Goal: Task Accomplishment & Management: Complete application form

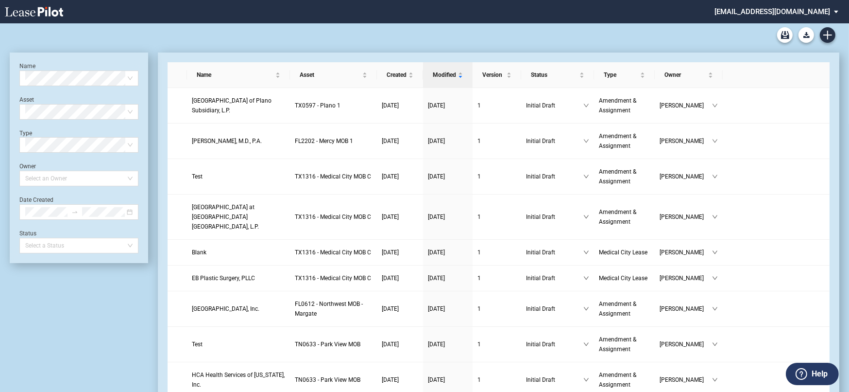
click at [256, 31] on div "Medical Office Lease Blank Form Medical Office Amendment Blank Form Medical Off…" at bounding box center [425, 34] width 830 height 23
click at [834, 31] on link "Create new document" at bounding box center [828, 35] width 16 height 16
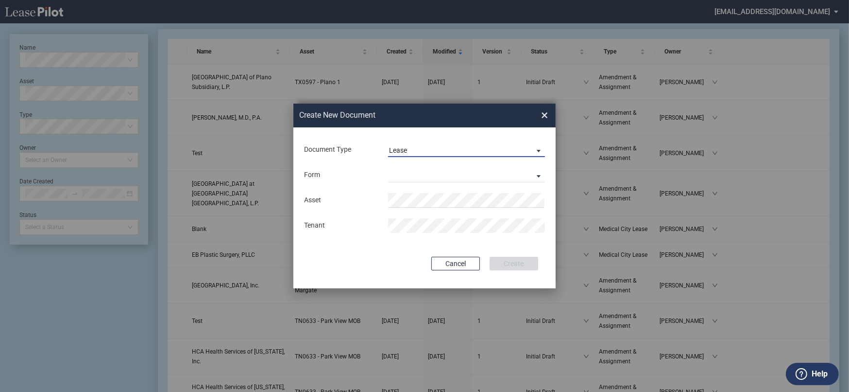
click at [418, 152] on span "Lease" at bounding box center [458, 151] width 139 height 10
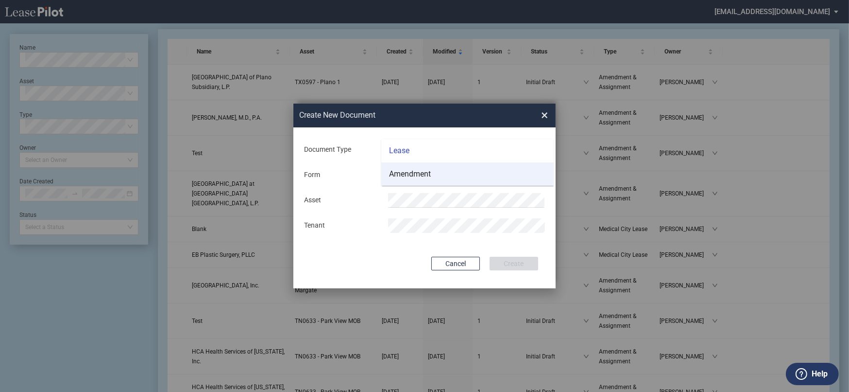
click at [414, 170] on div "Amendment" at bounding box center [410, 174] width 42 height 11
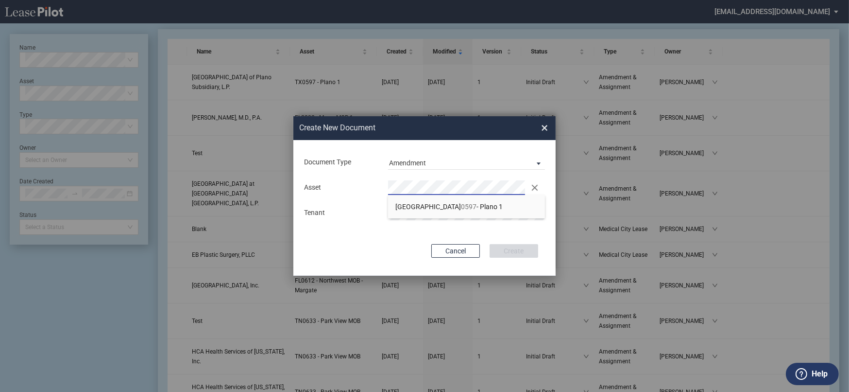
click at [419, 203] on span "TX 0597 - Plano 1" at bounding box center [448, 207] width 107 height 8
click at [515, 237] on div "Document Type Amendment Deal Type Office Deal Type Office Form Amendment & Assi…" at bounding box center [424, 208] width 262 height 136
click at [517, 250] on button "Create" at bounding box center [514, 251] width 49 height 14
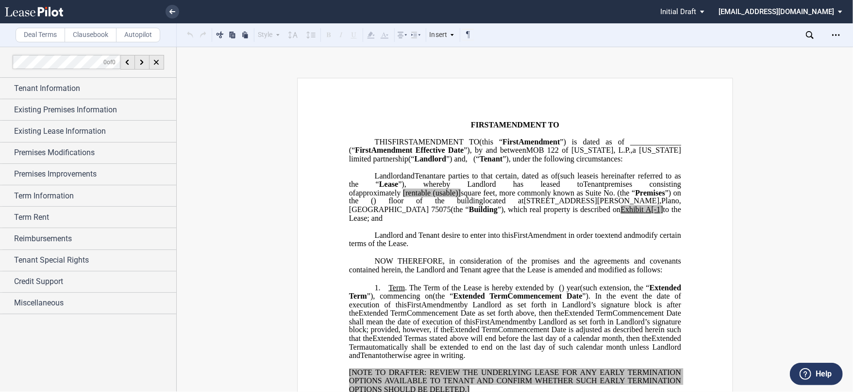
click at [120, 87] on div "Tenant Information" at bounding box center [95, 89] width 162 height 12
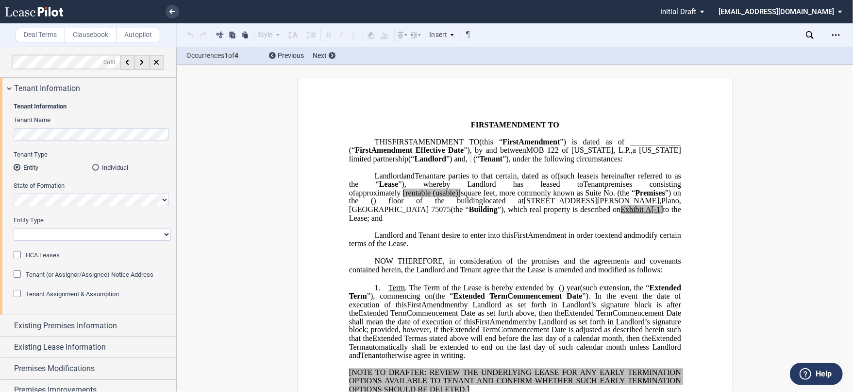
click at [74, 234] on select "Corporation Limited Liability Company General Partnership Limited Partnership O…" at bounding box center [92, 234] width 157 height 13
select select "limited liability company"
click at [14, 228] on select "Corporation Limited Liability Company General Partnership Limited Partnership O…" at bounding box center [92, 234] width 157 height 13
click at [13, 252] on div "Tenant Information Tenant Name Tenant Type Entity Individual State of Formation…" at bounding box center [88, 207] width 176 height 216
click at [16, 252] on div "HCA Leases" at bounding box center [19, 256] width 10 height 10
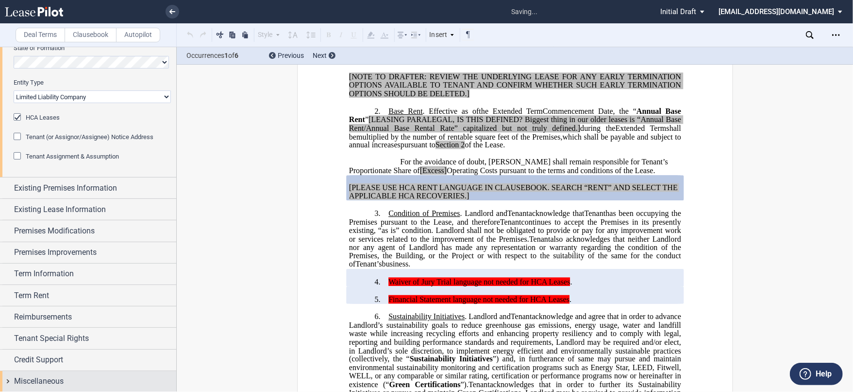
scroll to position [309, 0]
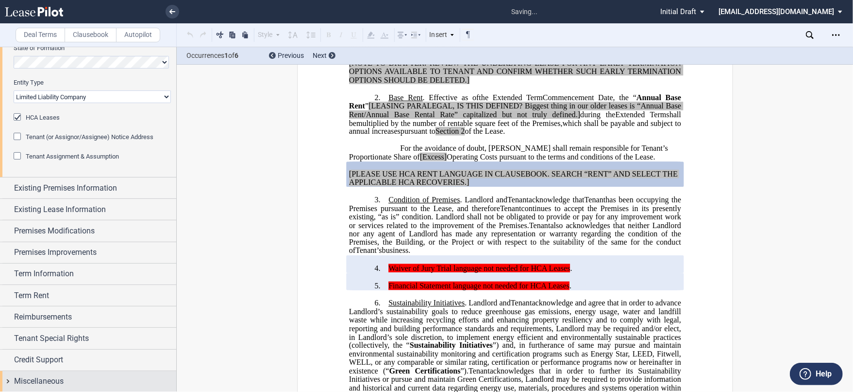
click at [67, 383] on div "Miscellaneous" at bounding box center [95, 381] width 162 height 12
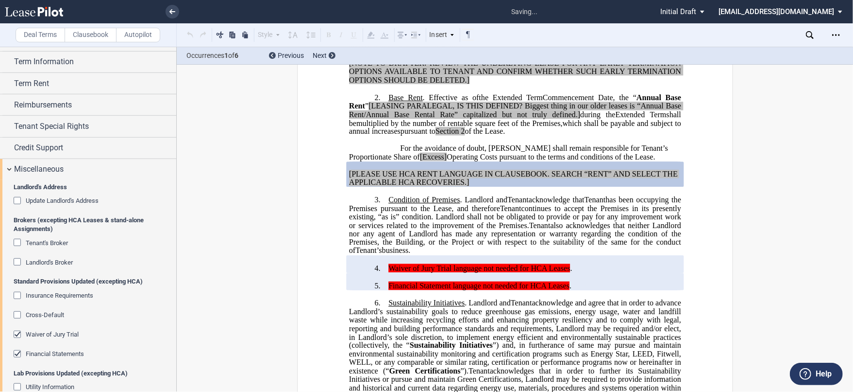
scroll to position [419, 0]
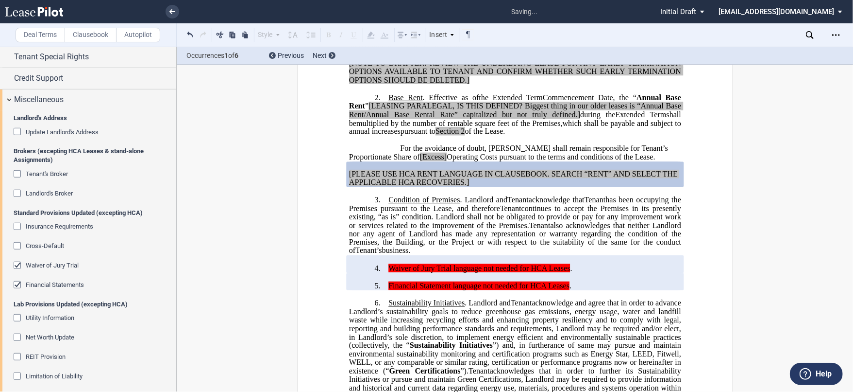
click at [16, 277] on editor-control "Waiver of Jury Trial" at bounding box center [92, 270] width 157 height 19
click at [16, 281] on div "Financial Statements" at bounding box center [19, 286] width 10 height 10
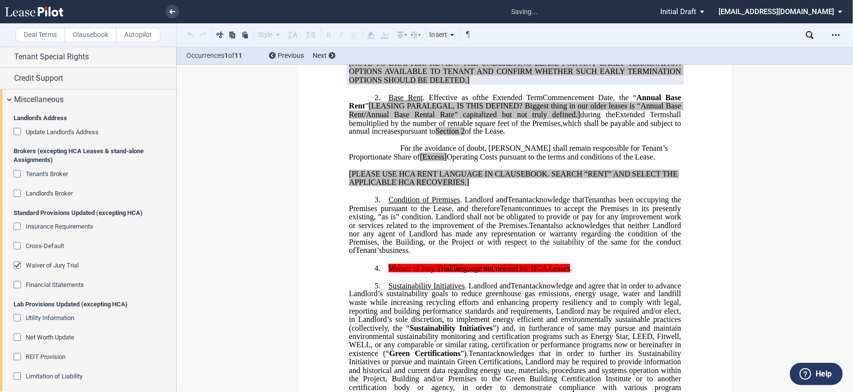
click at [16, 256] on editor-control "Cross-Default" at bounding box center [92, 250] width 157 height 19
click at [16, 263] on div "Waiver of Jury Trial" at bounding box center [19, 266] width 10 height 10
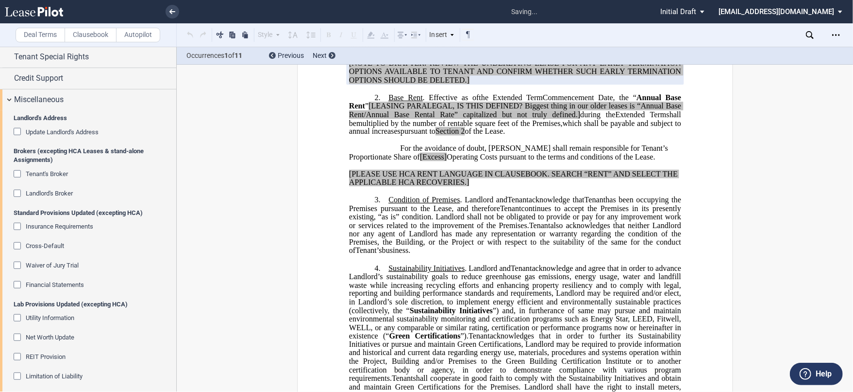
scroll to position [530, 0]
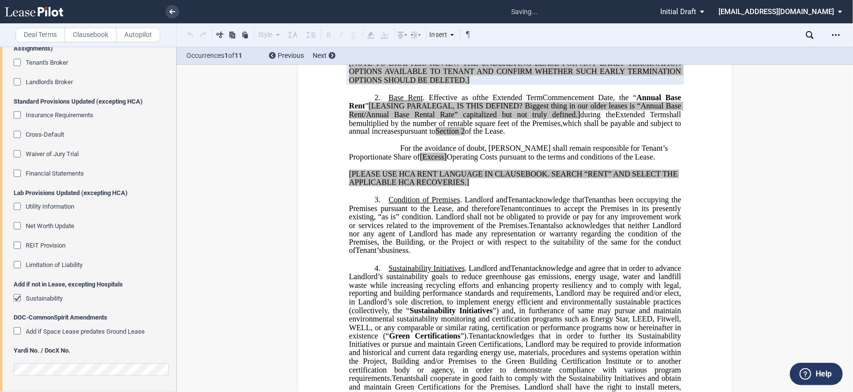
click at [54, 360] on div at bounding box center [92, 367] width 157 height 16
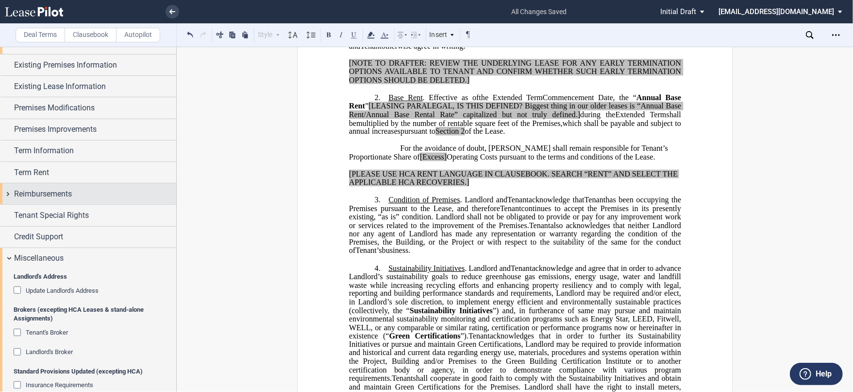
scroll to position [0, 0]
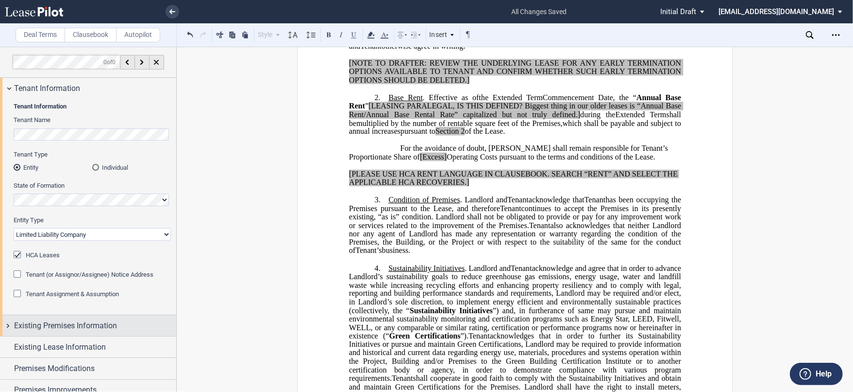
click at [78, 320] on span "Existing Premises Information" at bounding box center [65, 326] width 103 height 12
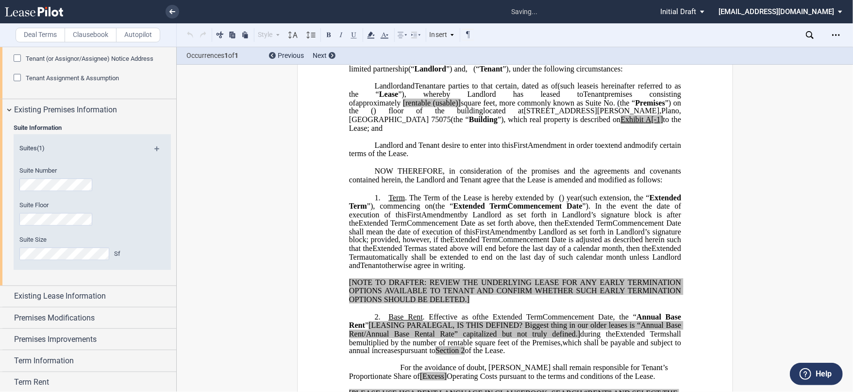
scroll to position [30, 0]
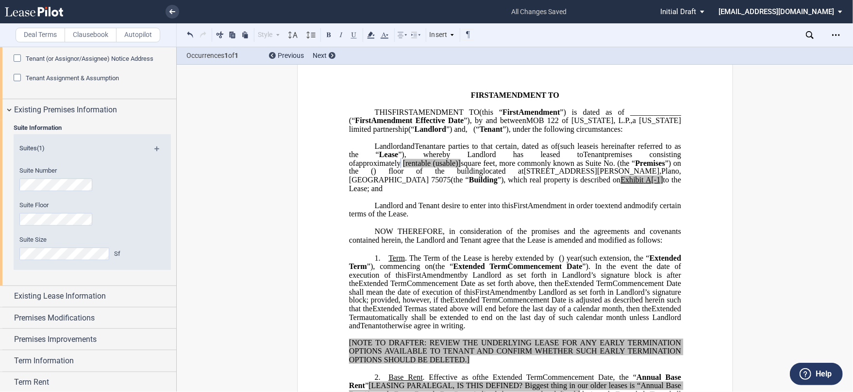
click at [460, 167] on span "(usable)]" at bounding box center [447, 162] width 28 height 9
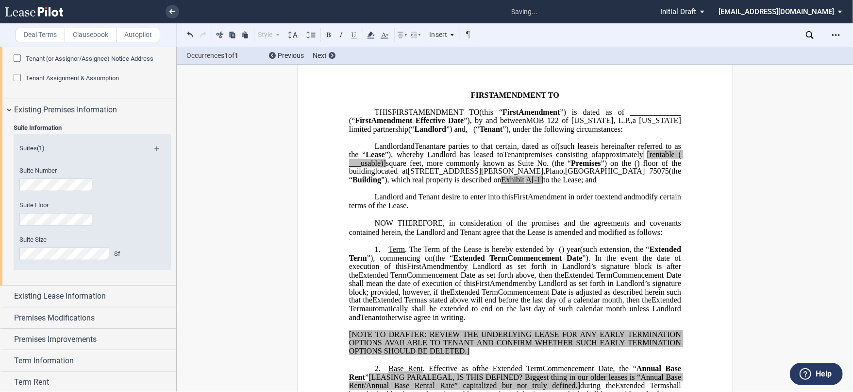
click at [549, 167] on span "square feet, more commonly known as Suite No." at bounding box center [467, 162] width 163 height 9
click at [647, 159] on span "[rentable" at bounding box center [661, 154] width 28 height 9
click at [536, 179] on p "MOB 122 of [US_STATE], L.P. , a [US_STATE] limited partnership (“ Landlord ”) L…" at bounding box center [515, 163] width 332 height 42
drag, startPoint x: 536, startPoint y: 169, endPoint x: 601, endPoint y: 172, distance: 64.7
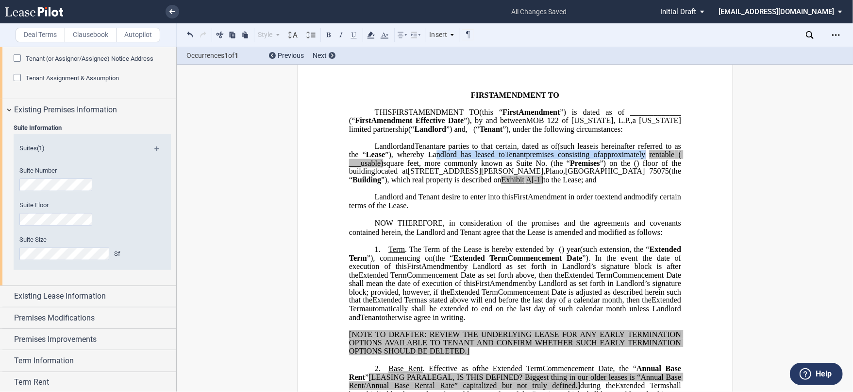
click at [537, 158] on span "is hereinafter referred to as the “" at bounding box center [516, 149] width 334 height 17
click at [544, 184] on span "A[-1]" at bounding box center [534, 179] width 17 height 9
click at [541, 184] on span "A-1]" at bounding box center [533, 179] width 15 height 9
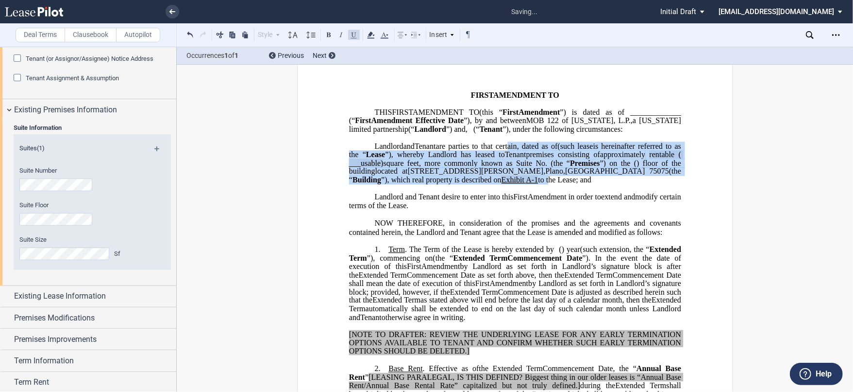
drag, startPoint x: 684, startPoint y: 199, endPoint x: 485, endPoint y: 87, distance: 228.8
click at [371, 31] on icon at bounding box center [371, 35] width 12 height 12
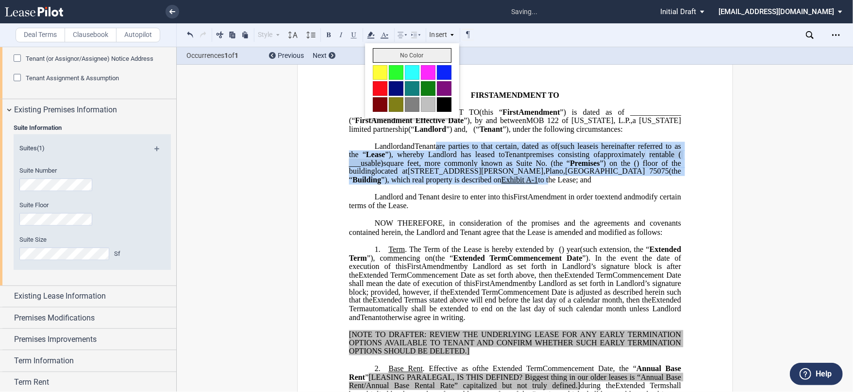
click at [392, 52] on button "No Color" at bounding box center [412, 55] width 79 height 15
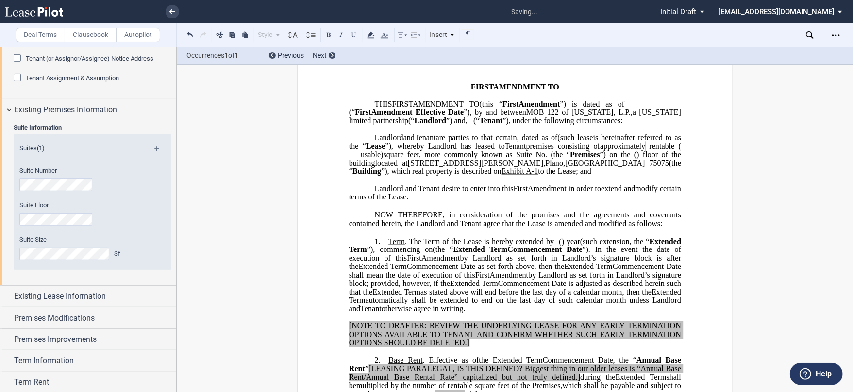
scroll to position [21, 0]
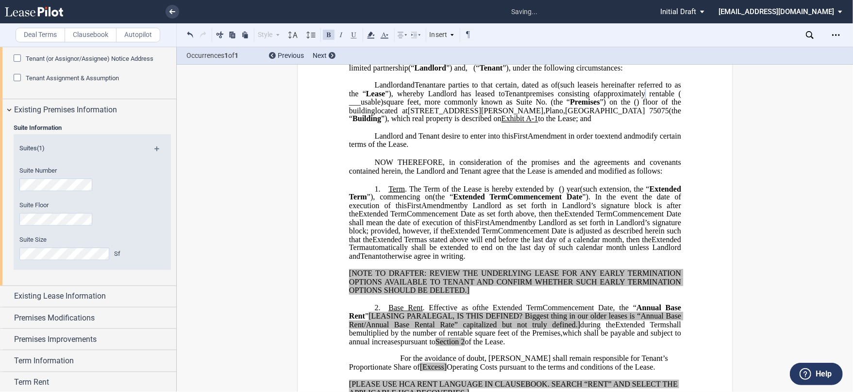
scroll to position [183, 0]
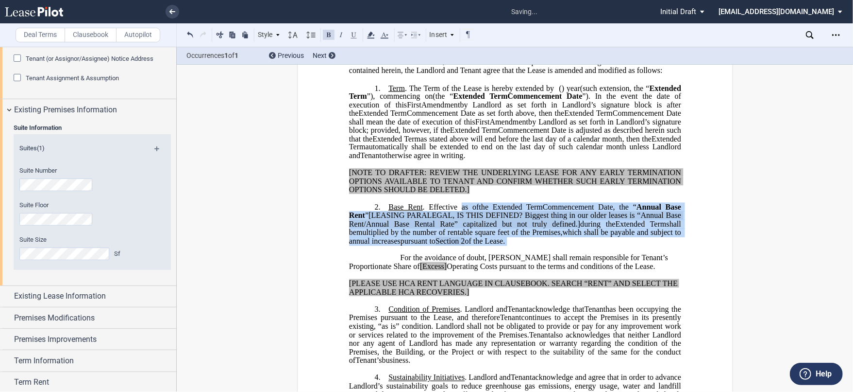
drag, startPoint x: 545, startPoint y: 269, endPoint x: 458, endPoint y: 230, distance: 95.0
click at [458, 230] on div "﻿ !!SET_LEVEL_0!! !!LEASE_LEVEL_1!! 2. Base Rent . Effective as of [______] [__…" at bounding box center [515, 245] width 332 height 102
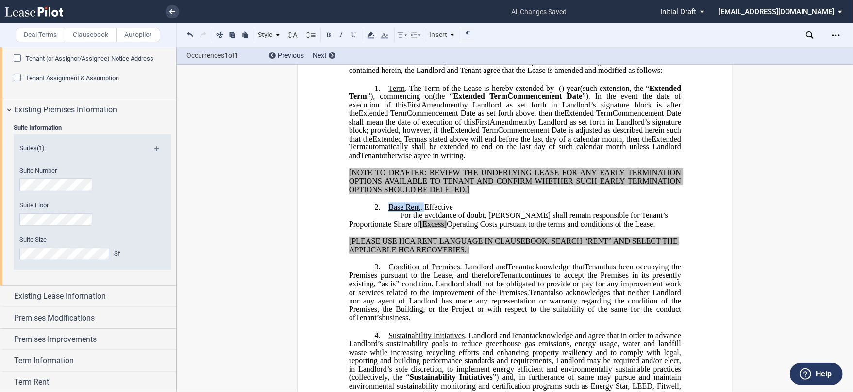
drag, startPoint x: 422, startPoint y: 228, endPoint x: 386, endPoint y: 226, distance: 36.0
click at [389, 211] on span "Base Rent . Effective" at bounding box center [421, 207] width 65 height 9
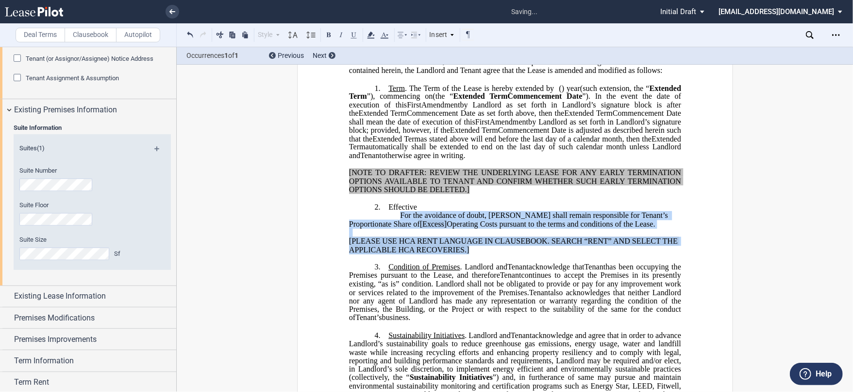
drag, startPoint x: 423, startPoint y: 250, endPoint x: 494, endPoint y: 276, distance: 75.6
click at [493, 254] on div "﻿ !!SET_LEVEL_0!! !!LEASE_LEVEL_1!! 2. ﻿ Effective [______] [______] ﻿ the ﻿ ﻿ …" at bounding box center [515, 224] width 332 height 60
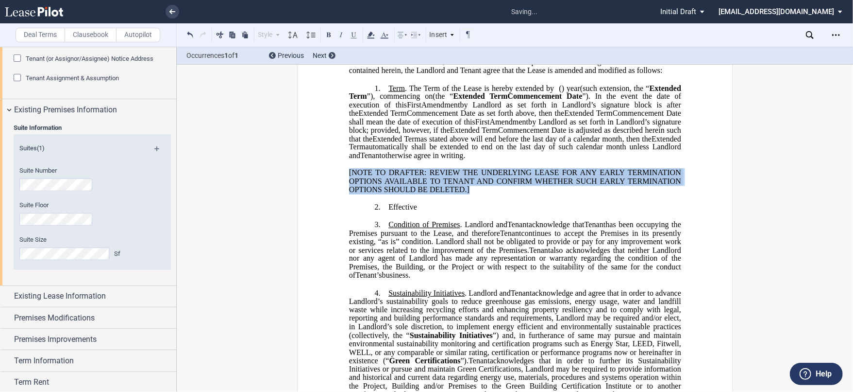
drag, startPoint x: 470, startPoint y: 215, endPoint x: 341, endPoint y: 187, distance: 131.6
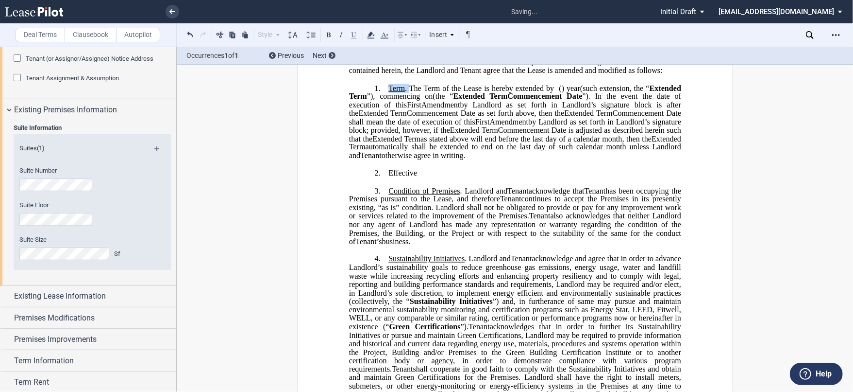
drag, startPoint x: 408, startPoint y: 111, endPoint x: 386, endPoint y: 109, distance: 22.5
click at [389, 92] on span "Term . The Term of the Lease is hereby extended by" at bounding box center [472, 88] width 166 height 9
click at [75, 296] on span "Existing Lease Information" at bounding box center [60, 296] width 92 height 12
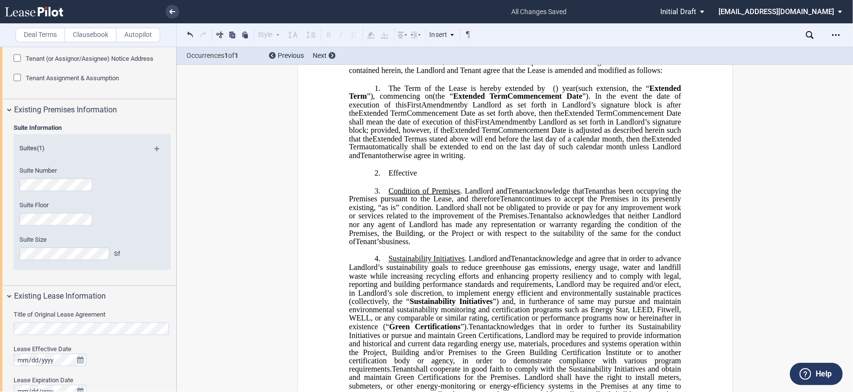
click at [2, 318] on div "Title of Original Lease Agreement Lease Effective Date Lease Expiration Date Pr…" at bounding box center [88, 379] width 176 height 145
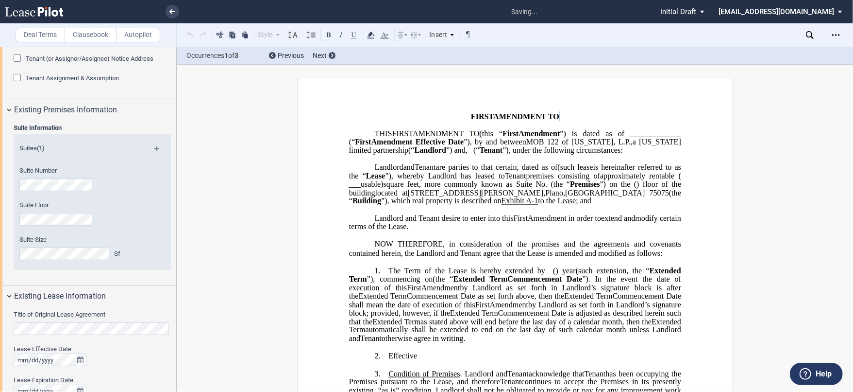
scroll to position [270, 0]
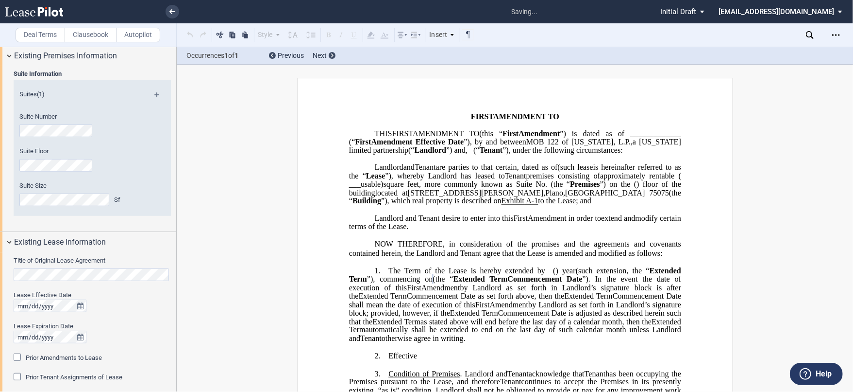
click at [21, 355] on div "Prior Amendments to Lease" at bounding box center [19, 358] width 10 height 10
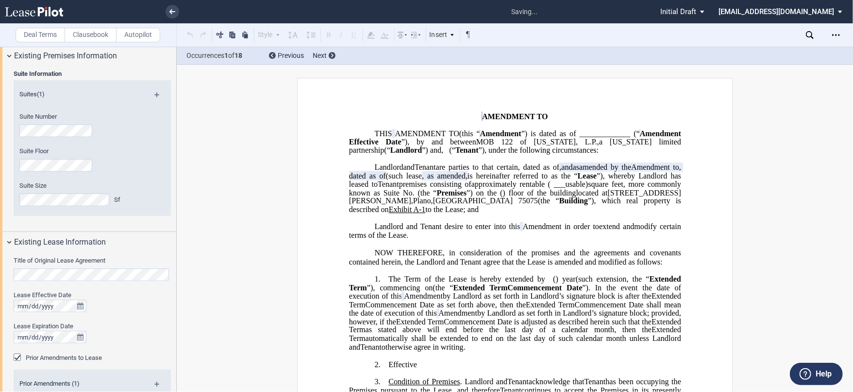
scroll to position [432, 0]
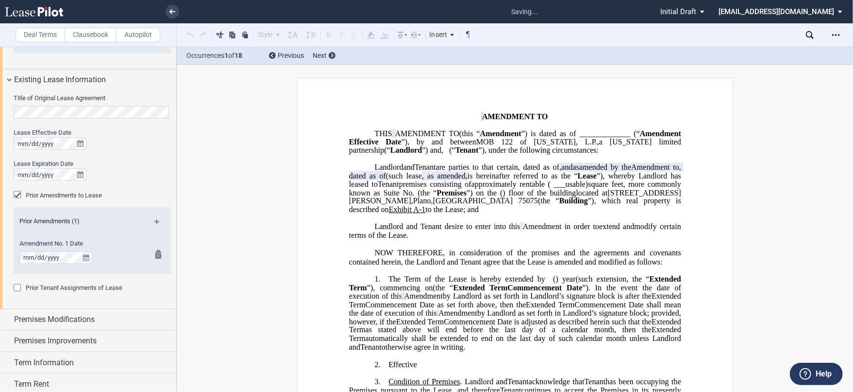
click at [28, 250] on div "Amendment No. 1 Date" at bounding box center [78, 251] width 119 height 25
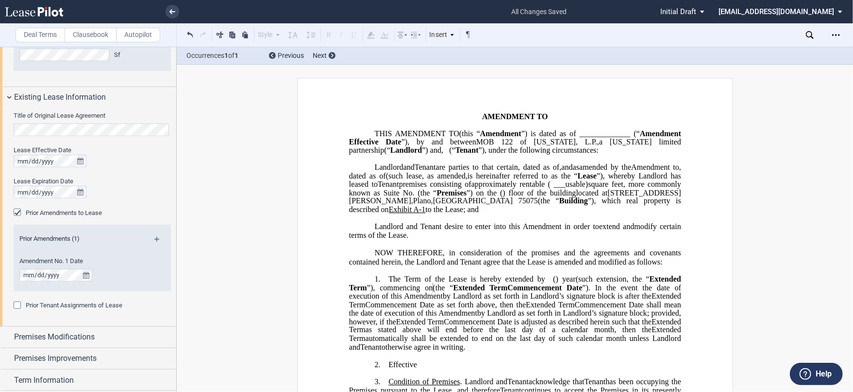
scroll to position [540, 0]
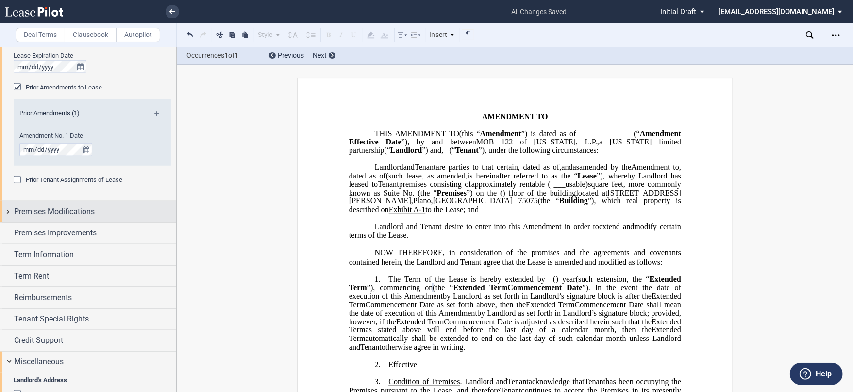
click at [53, 210] on span "Premises Modifications" at bounding box center [54, 211] width 81 height 12
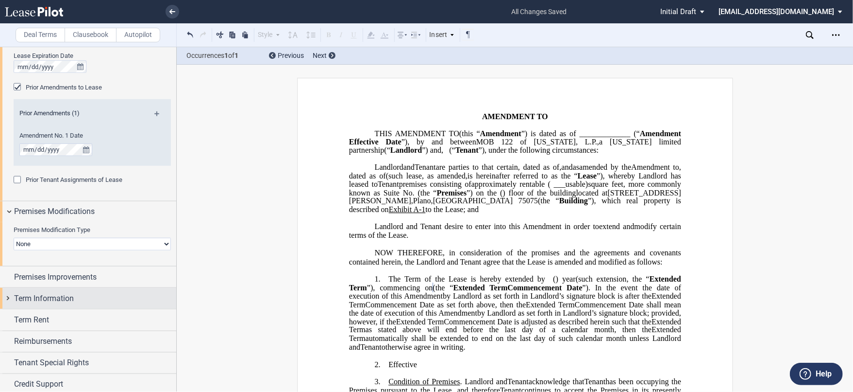
click at [67, 304] on div "Term Information" at bounding box center [88, 298] width 176 height 21
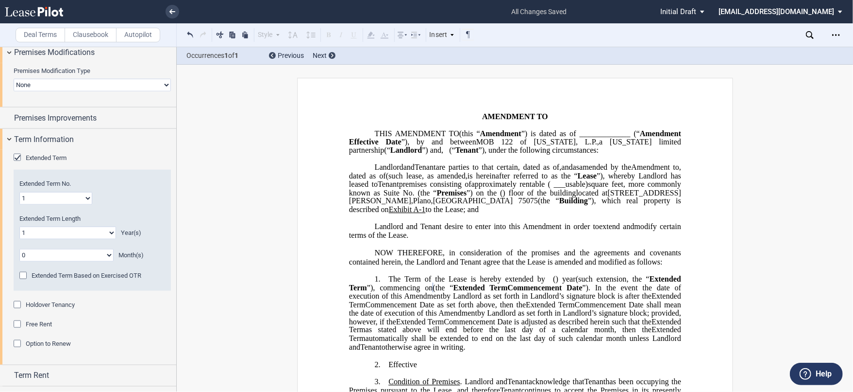
scroll to position [701, 0]
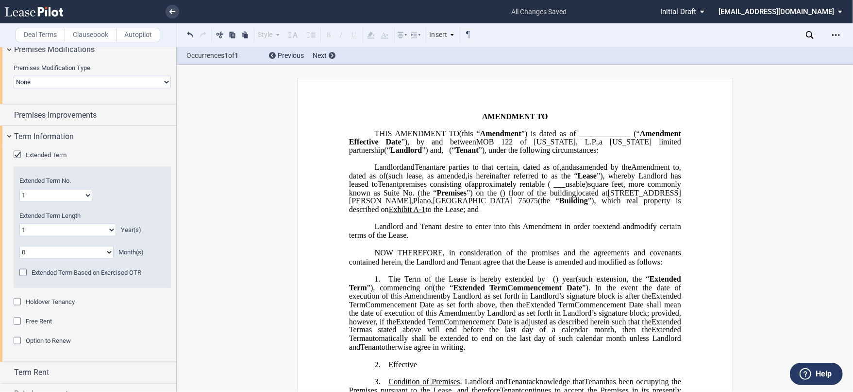
drag, startPoint x: 59, startPoint y: 232, endPoint x: 59, endPoint y: 224, distance: 7.3
click at [59, 232] on select "0 1 2 3 4 5 6 7 8 9 10 11 12 13 14 15 16 17 18 19 20" at bounding box center [67, 229] width 97 height 13
select select "number:3"
click at [19, 223] on select "0 1 2 3 4 5 6 7 8 9 10 11 12 13 14 15 16 17 18 19 20" at bounding box center [67, 229] width 97 height 13
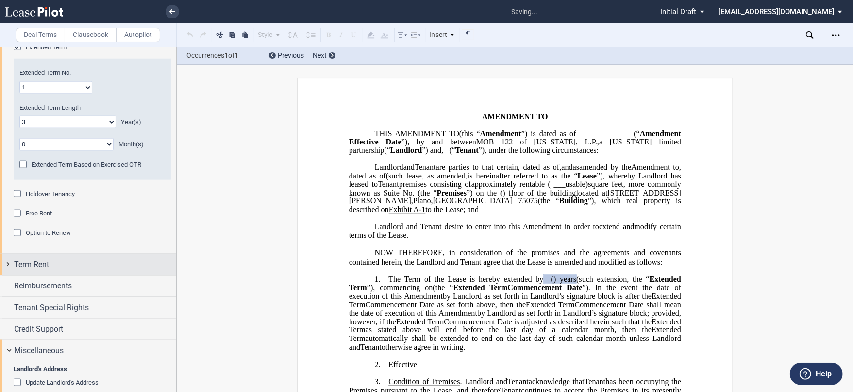
click at [58, 261] on div "Term Rent" at bounding box center [95, 264] width 162 height 12
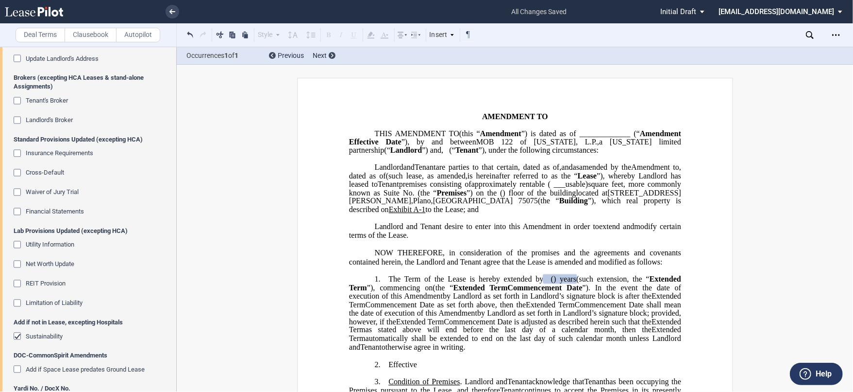
scroll to position [1279, 0]
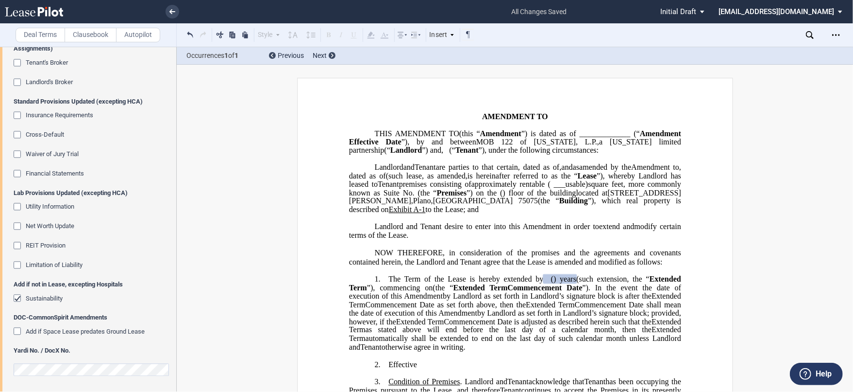
click at [16, 295] on div "Sustainability" at bounding box center [19, 299] width 10 height 10
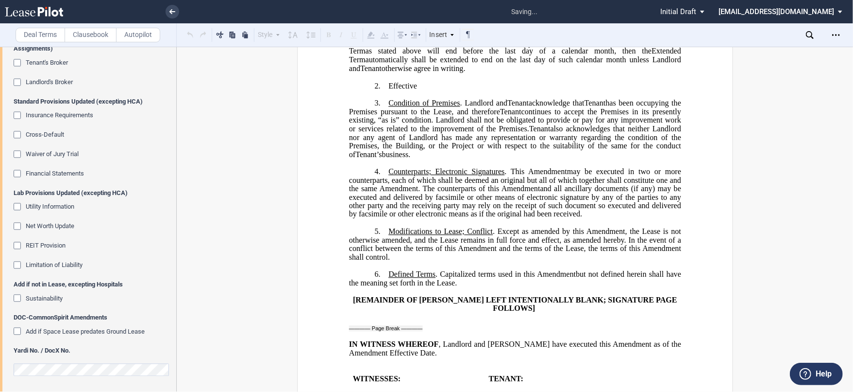
scroll to position [324, 0]
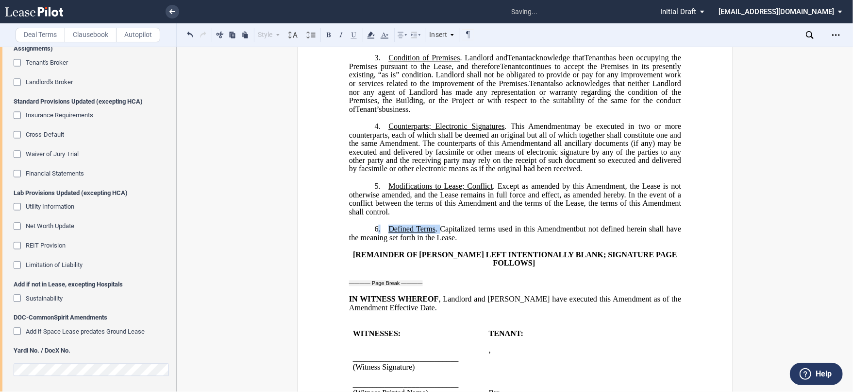
drag, startPoint x: 438, startPoint y: 241, endPoint x: 375, endPoint y: 241, distance: 63.1
click at [375, 241] on p "6. Defined Terms . Capitalized terms used in this ﻿ ﻿ First Amendment Assignmen…" at bounding box center [515, 232] width 332 height 17
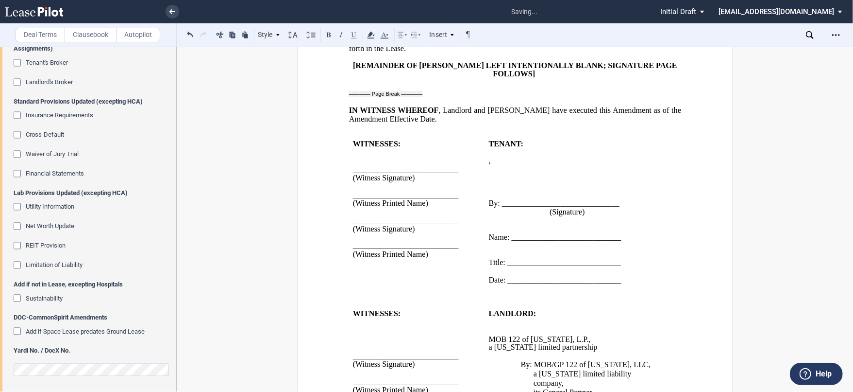
scroll to position [356, 0]
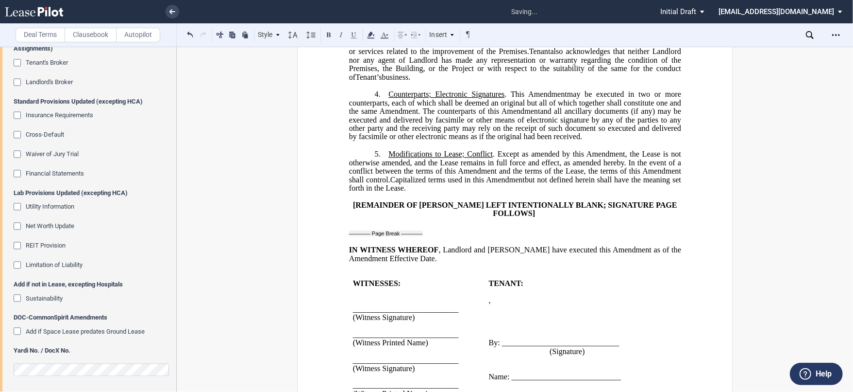
click at [456, 184] on span "Amendment shall control." at bounding box center [516, 175] width 334 height 17
click at [457, 184] on span "Capitalized terms used in this" at bounding box center [437, 179] width 94 height 9
drag, startPoint x: 460, startPoint y: 192, endPoint x: 454, endPoint y: 192, distance: 6.8
click at [454, 192] on p "5. Modifications to Lease; Conflict . Except as amended by this ﻿ ﻿ First Amend…" at bounding box center [515, 171] width 332 height 43
click at [507, 175] on span "Amendment, the Lease is not otherwise amended, and the Lease remains in full fo…" at bounding box center [516, 162] width 334 height 25
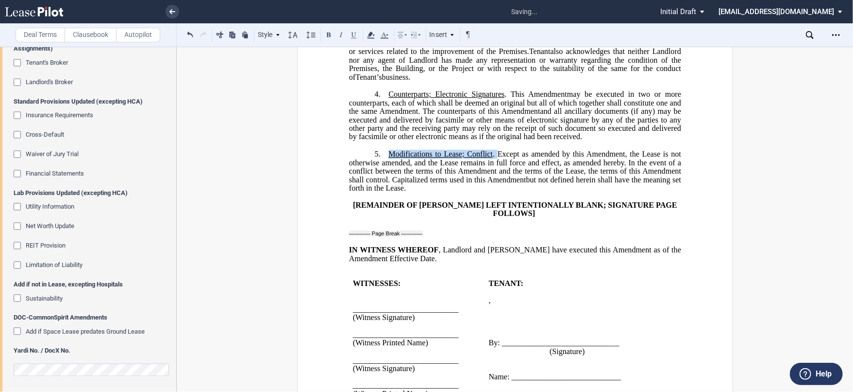
drag, startPoint x: 495, startPoint y: 166, endPoint x: 388, endPoint y: 167, distance: 107.4
click at [389, 158] on span "Modifications to Lease; Conflict . Except as amended by this" at bounding box center [487, 154] width 196 height 9
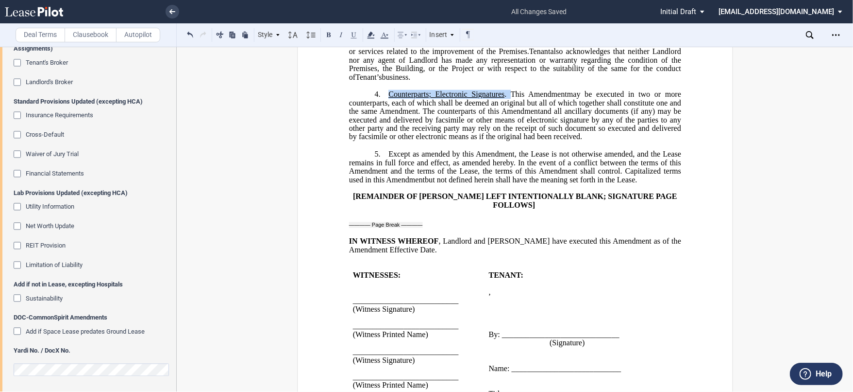
drag, startPoint x: 505, startPoint y: 107, endPoint x: 387, endPoint y: 111, distance: 118.6
click at [389, 99] on span "Counterparts; Electronic Signatures . This" at bounding box center [457, 94] width 136 height 9
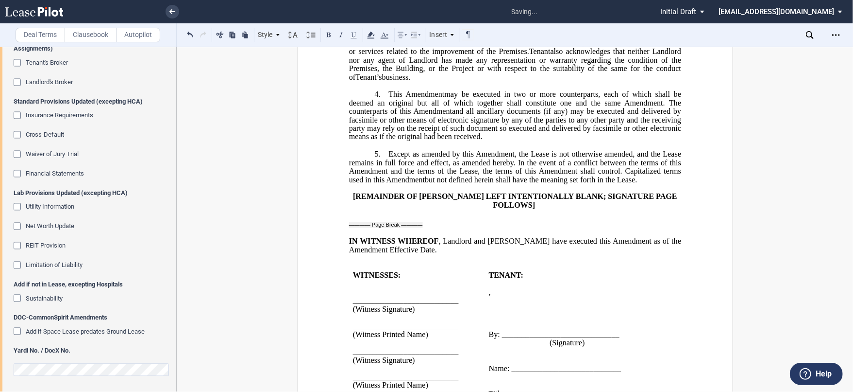
click at [432, 237] on p "﻿" at bounding box center [515, 233] width 332 height 8
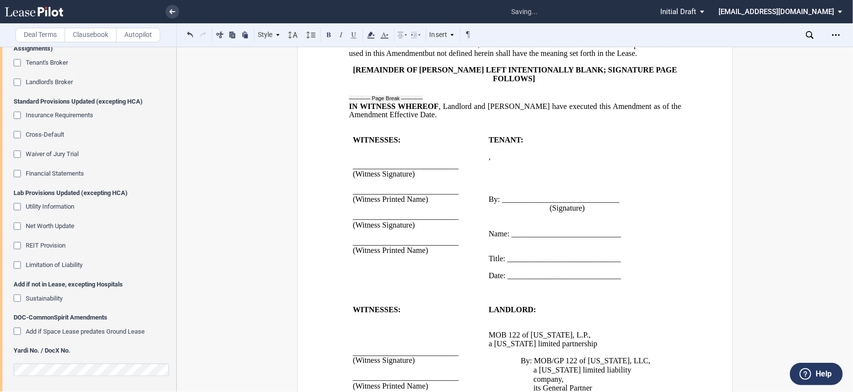
scroll to position [517, 0]
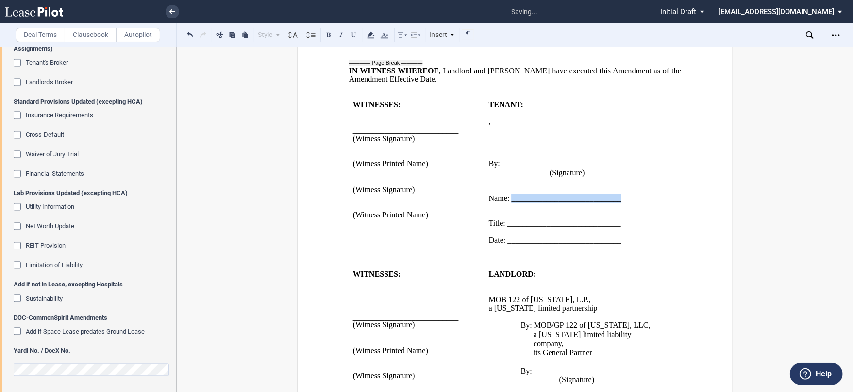
drag, startPoint x: 510, startPoint y: 211, endPoint x: 627, endPoint y: 211, distance: 117.1
click at [627, 202] on p "Name: ____________________________" at bounding box center [576, 198] width 174 height 8
drag, startPoint x: 507, startPoint y: 236, endPoint x: 536, endPoint y: 235, distance: 29.2
click at [536, 227] on span "Title: _____________________________" at bounding box center [555, 223] width 132 height 9
drag, startPoint x: 506, startPoint y: 235, endPoint x: 619, endPoint y: 236, distance: 113.7
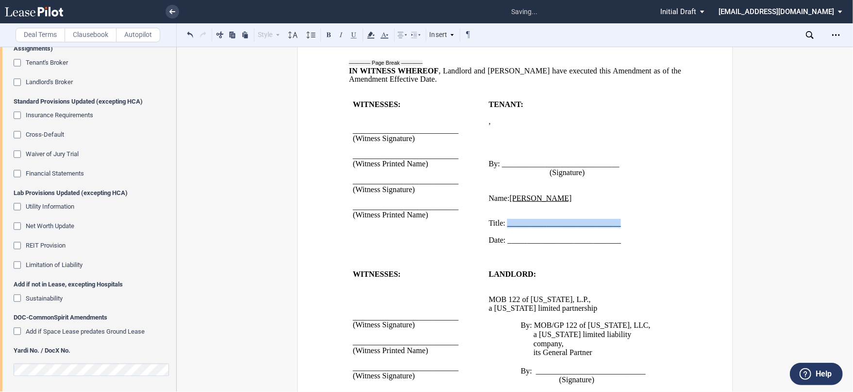
click at [619, 228] on p "Title: _____________________________" at bounding box center [576, 224] width 174 height 8
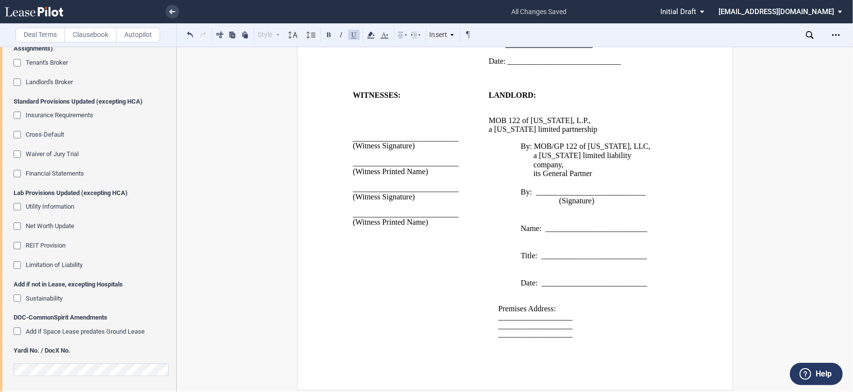
click at [533, 329] on span "___________________" at bounding box center [535, 325] width 74 height 9
drag, startPoint x: 508, startPoint y: 318, endPoint x: 586, endPoint y: 338, distance: 80.7
click at [586, 338] on td "LANDLORD: ﻿ ﻿ MOB 122 of [US_STATE], L.P. , a [US_STATE] limited partnership ﻿ …" at bounding box center [576, 219] width 182 height 256
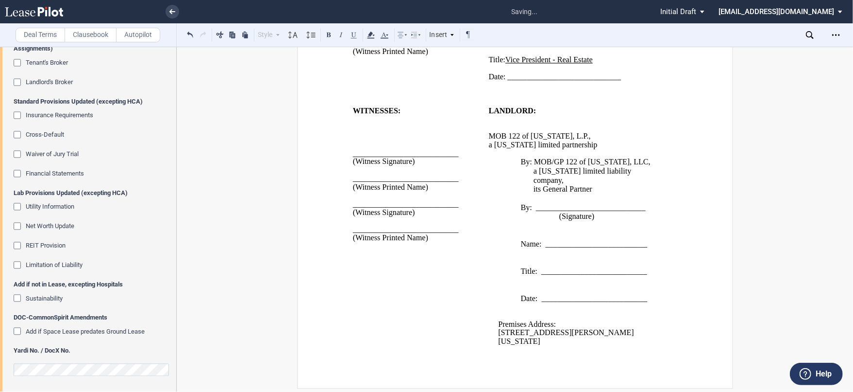
scroll to position [674, 0]
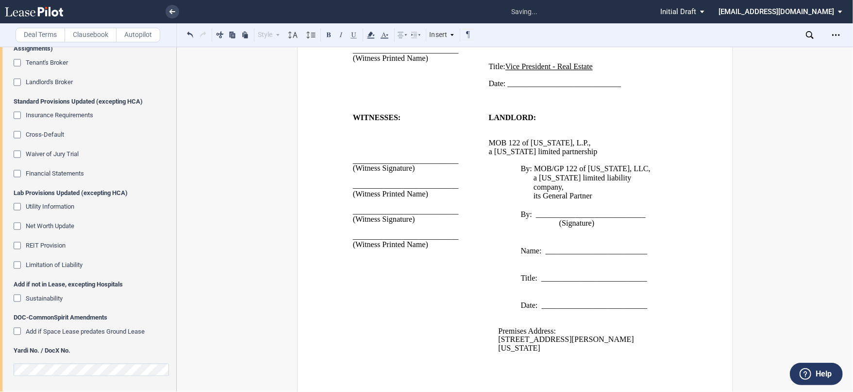
click at [549, 339] on span "[STREET_ADDRESS][PERSON_NAME][US_STATE]" at bounding box center [566, 343] width 136 height 17
click at [549, 339] on p "[STREET_ADDRESS][PERSON_NAME]," at bounding box center [580, 339] width 165 height 8
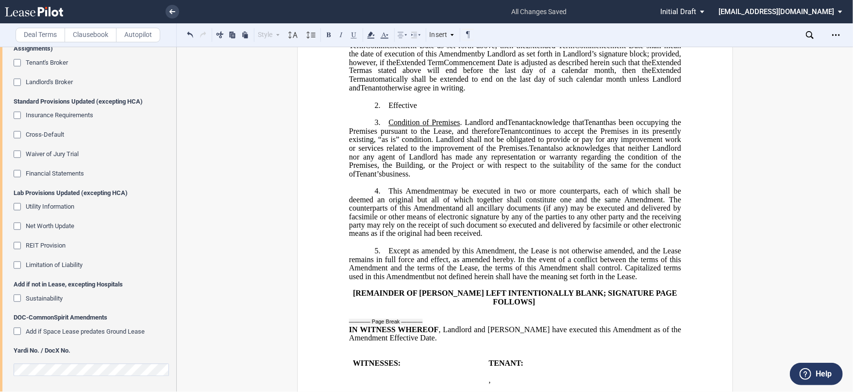
scroll to position [242, 0]
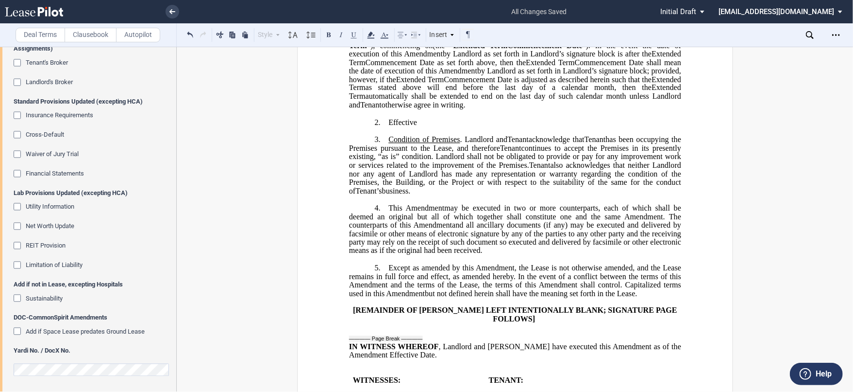
click at [445, 127] on p "2. ﻿ Effective [______] [______] ﻿ the ﻿ ﻿ Extended Term ﻿ ﻿ [______] Term [___…" at bounding box center [515, 122] width 332 height 9
click at [83, 35] on label "Clausebook" at bounding box center [91, 35] width 52 height 15
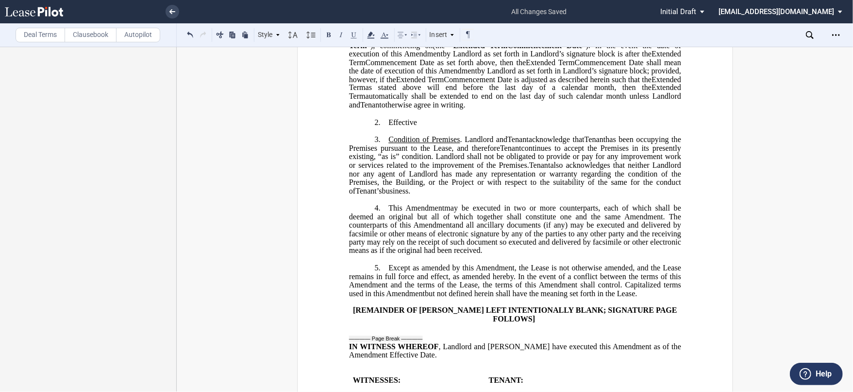
scroll to position [0, 0]
click at [449, 127] on p "2. ﻿ Effective [______] [______] ﻿ the ﻿ ﻿ Extended Term ﻿ ﻿ [______] Term [___…" at bounding box center [515, 122] width 332 height 9
click at [412, 127] on span "Effective" at bounding box center [403, 122] width 29 height 9
click at [417, 127] on p "2. ﻿ Effective [______] [______] ﻿ the ﻿ ﻿ Extended Term ﻿ ﻿ [______] Term [___…" at bounding box center [515, 122] width 332 height 9
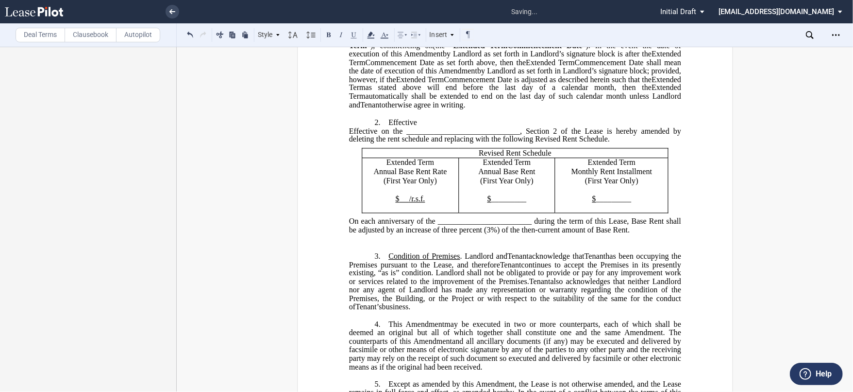
click at [344, 144] on div "!!CUSTOM_FOOTER_DISTANCE_0.1!! !!CUSTOM_FOOTER_START!! ﻿ !!CUSTOM_PAGE_NUMBER:T…" at bounding box center [515, 394] width 436 height 1116
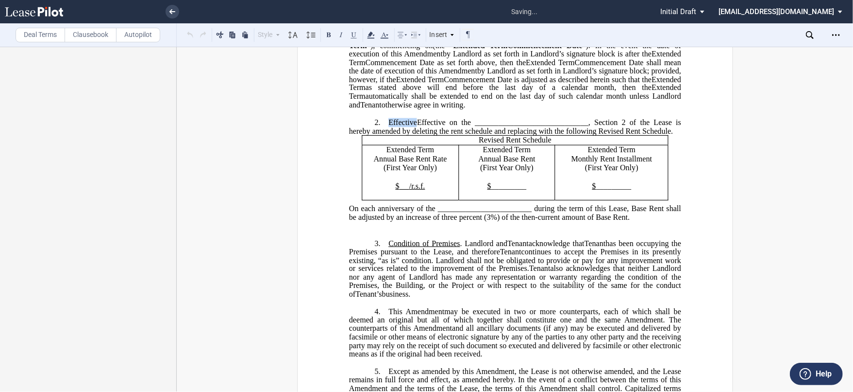
drag, startPoint x: 386, startPoint y: 136, endPoint x: 419, endPoint y: 135, distance: 33.5
click at [419, 135] on p "2. ﻿ Effective [______] [______] ﻿ the ﻿ ﻿ Extended Term ﻿ ﻿ [______] Term [___…" at bounding box center [515, 126] width 332 height 17
drag, startPoint x: 444, startPoint y: 136, endPoint x: 559, endPoint y: 133, distance: 114.7
click at [559, 133] on span "Effective on the _____________________________, Section 2 of the Lease is hereb…" at bounding box center [516, 126] width 334 height 17
drag, startPoint x: 397, startPoint y: 199, endPoint x: 407, endPoint y: 198, distance: 9.8
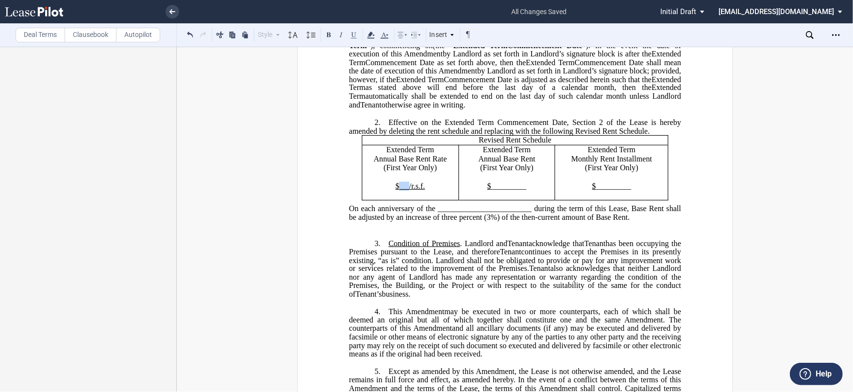
click at [407, 191] on p "$ /r.s.f." at bounding box center [410, 186] width 89 height 9
drag, startPoint x: 488, startPoint y: 196, endPoint x: 523, endPoint y: 195, distance: 34.5
click at [523, 191] on p "$ _________" at bounding box center [506, 186] width 89 height 9
drag, startPoint x: 593, startPoint y: 197, endPoint x: 631, endPoint y: 197, distance: 38.4
click at [631, 191] on p "$ _________" at bounding box center [611, 186] width 105 height 9
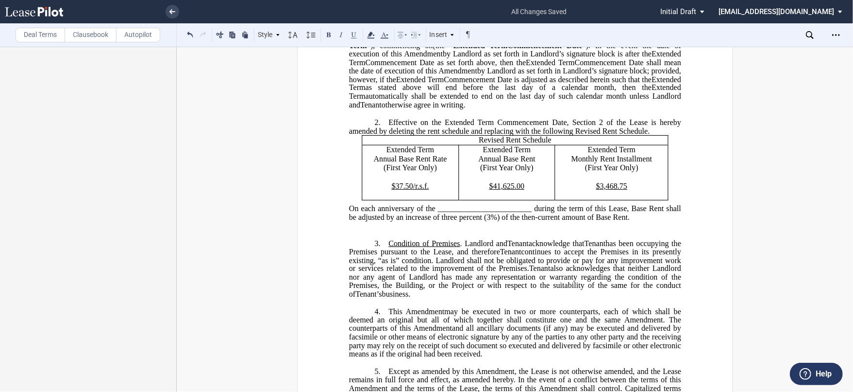
drag, startPoint x: 435, startPoint y: 220, endPoint x: 520, endPoint y: 216, distance: 84.6
click at [520, 216] on ins "Effective on the _____________________________, Section 2 of the Lease is hereb…" at bounding box center [515, 183] width 332 height 95
drag, startPoint x: 530, startPoint y: 220, endPoint x: 433, endPoint y: 219, distance: 97.6
click at [433, 219] on span "On each anniversary of the ________________________ during the term of this Lea…" at bounding box center [516, 212] width 334 height 17
drag, startPoint x: 462, startPoint y: 254, endPoint x: 387, endPoint y: 255, distance: 75.3
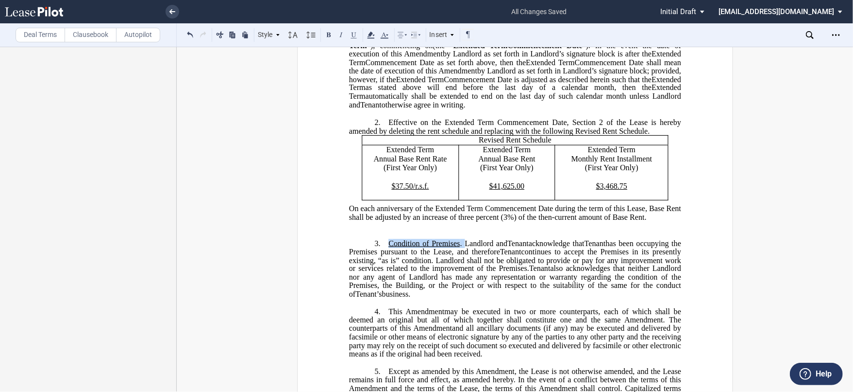
click at [389, 247] on span "Condition of Premises . Landlord and" at bounding box center [448, 243] width 119 height 9
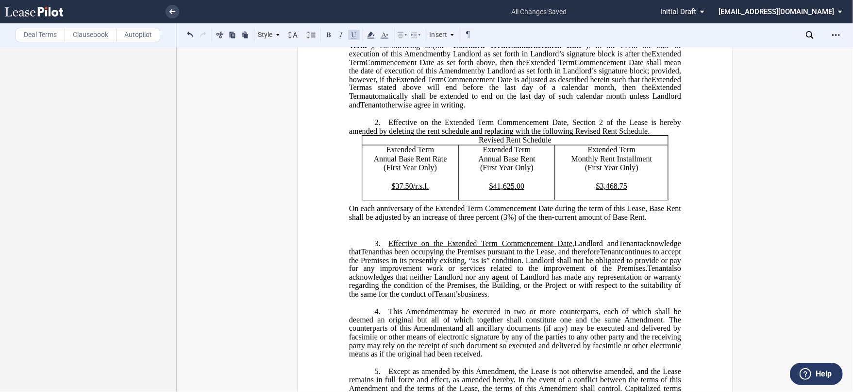
drag, startPoint x: 386, startPoint y: 254, endPoint x: 568, endPoint y: 253, distance: 182.6
click at [568, 247] on span "﻿Effective on the Extended Term Commencement Date, Landlord and" at bounding box center [504, 243] width 230 height 9
click at [420, 247] on span "﻿ Effective on the Extended Term Commencement Date," at bounding box center [482, 243] width 186 height 9
drag, startPoint x: 426, startPoint y: 254, endPoint x: 417, endPoint y: 254, distance: 9.2
click at [417, 247] on span "﻿ Effective on the Extended Term Commencement Date," at bounding box center [482, 243] width 186 height 9
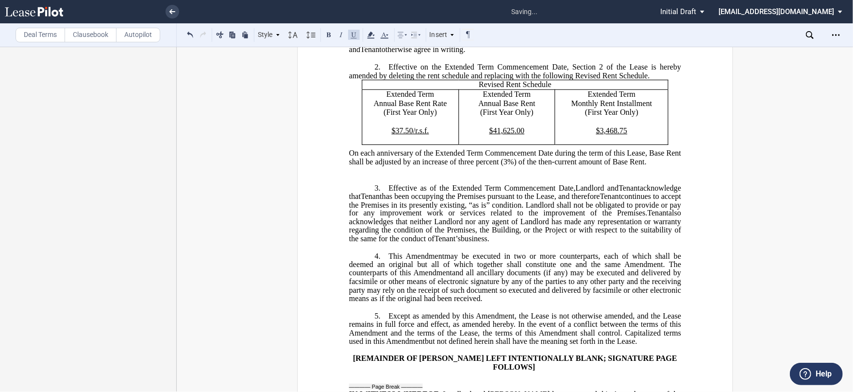
scroll to position [404, 0]
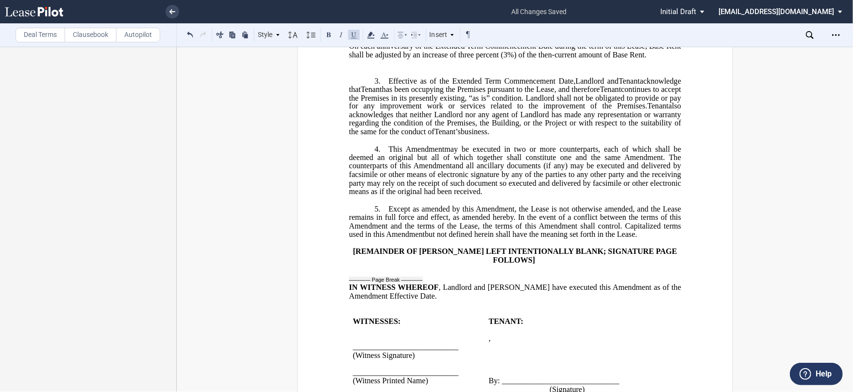
click at [53, 37] on label "Deal Terms" at bounding box center [41, 35] width 50 height 15
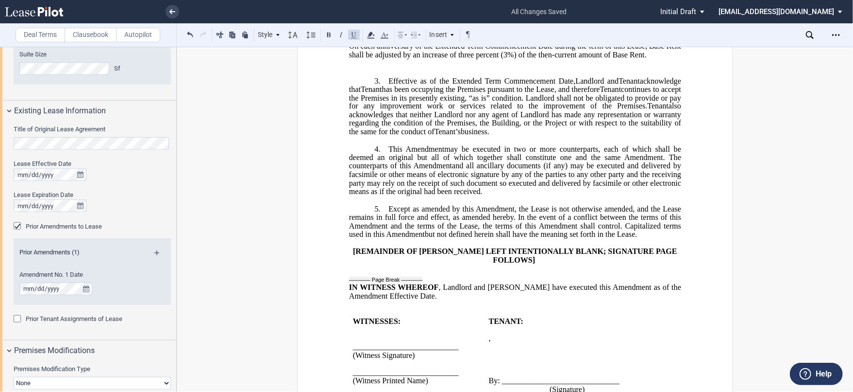
scroll to position [540, 0]
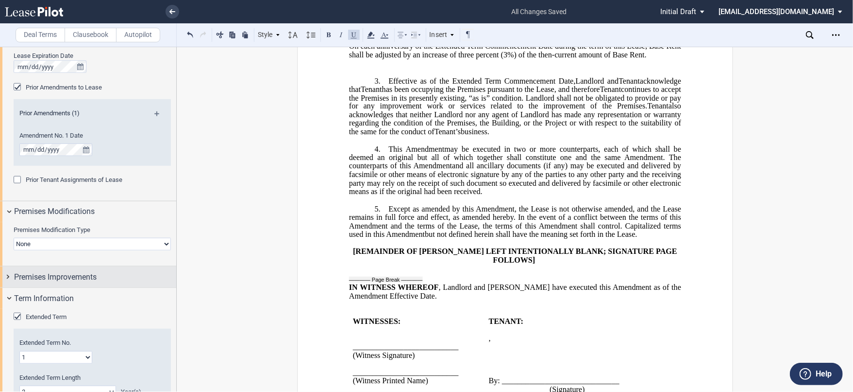
click at [18, 277] on span "Premises Improvements" at bounding box center [55, 277] width 83 height 12
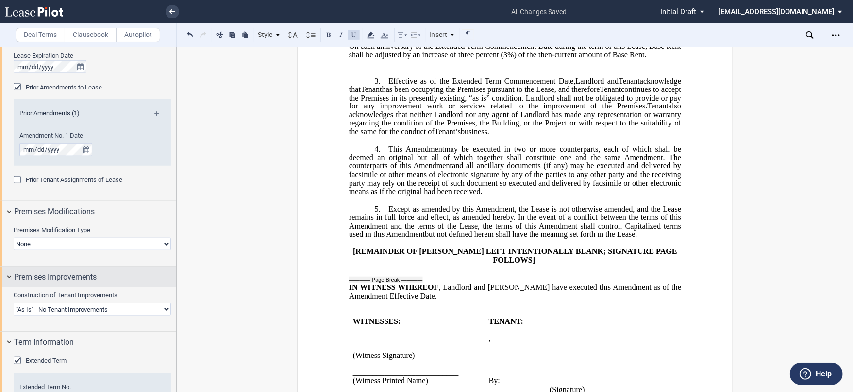
click at [29, 277] on span "Premises Improvements" at bounding box center [55, 277] width 83 height 12
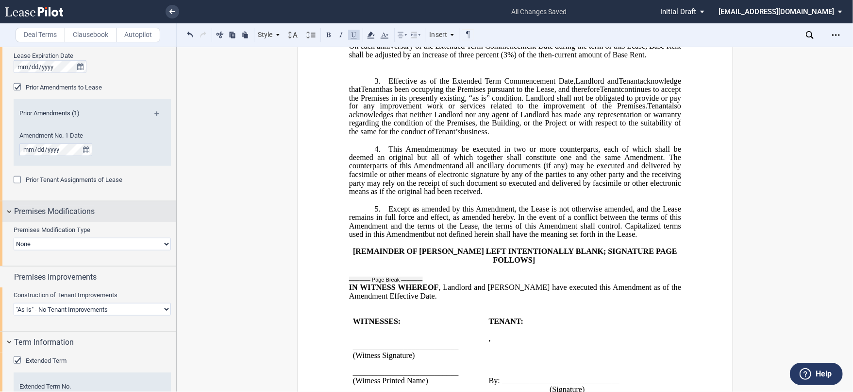
click at [31, 214] on span "Premises Modifications" at bounding box center [54, 211] width 81 height 12
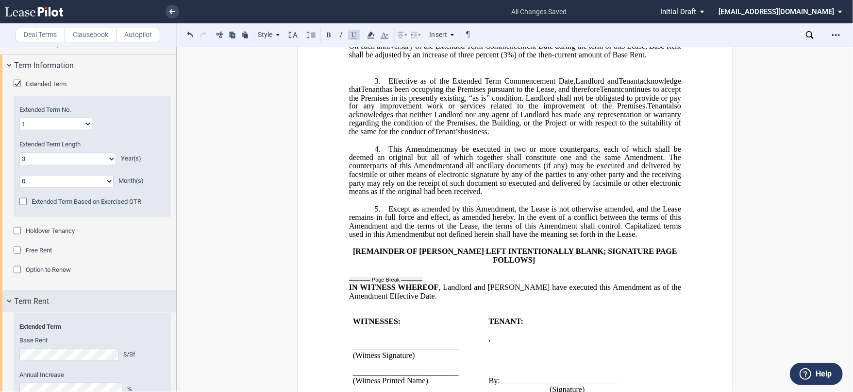
click at [41, 295] on span "Term Rent" at bounding box center [31, 301] width 35 height 12
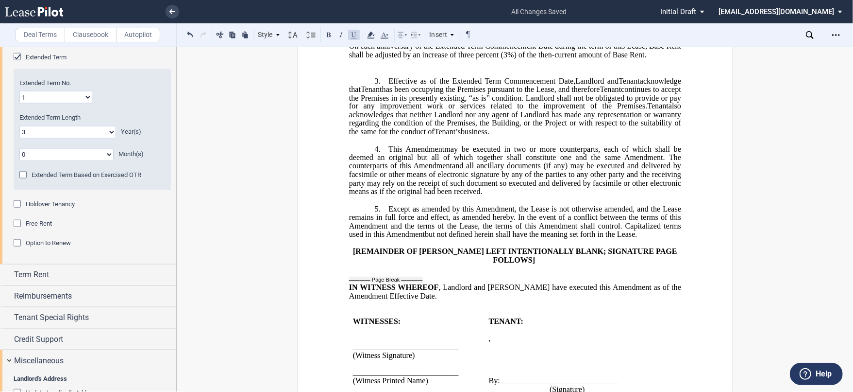
click at [41, 294] on span "Reimbursements" at bounding box center [43, 296] width 58 height 12
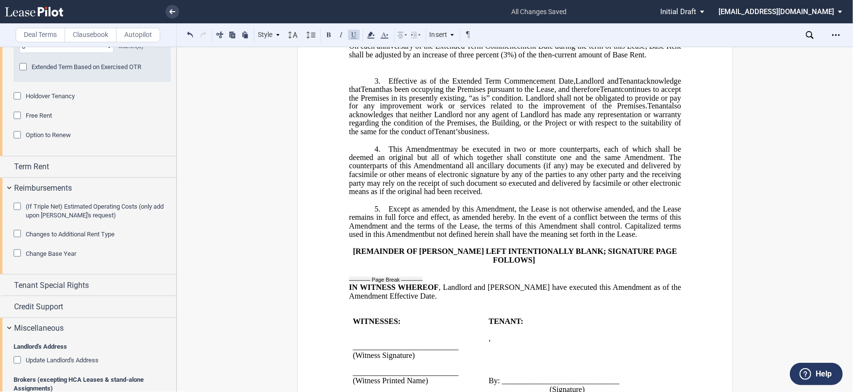
click at [17, 250] on div "Change Base Year" at bounding box center [19, 254] width 10 height 10
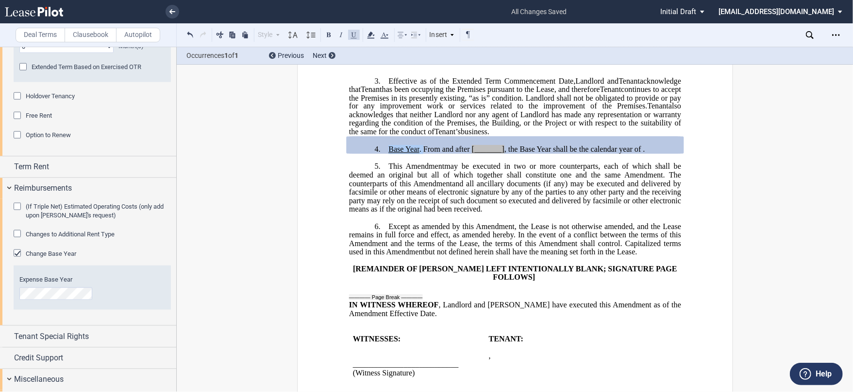
drag, startPoint x: 422, startPoint y: 160, endPoint x: 386, endPoint y: 157, distance: 35.6
click at [389, 153] on span "Base Year . From and after [_______] , the Base Year shall be the calendar year…" at bounding box center [517, 149] width 256 height 9
drag, startPoint x: 437, startPoint y: 159, endPoint x: 466, endPoint y: 159, distance: 29.1
click at [466, 153] on span "[_______]" at bounding box center [453, 149] width 33 height 9
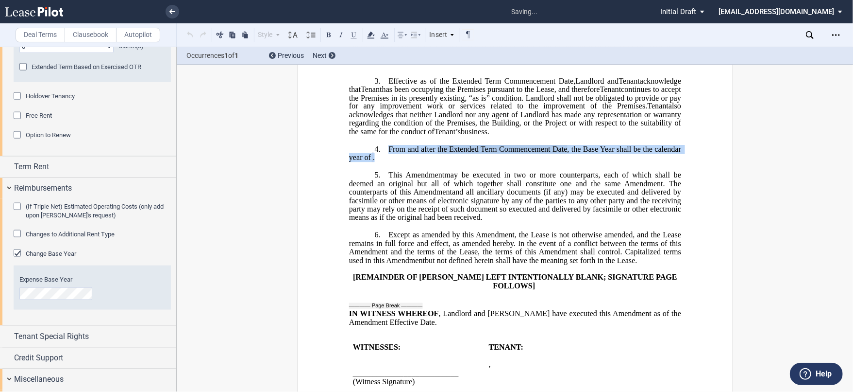
drag, startPoint x: 391, startPoint y: 168, endPoint x: 386, endPoint y: 162, distance: 8.0
click at [386, 162] on p "4. ﻿ From and after the Extended Term Commencement Date , the Base Year shall b…" at bounding box center [515, 153] width 332 height 17
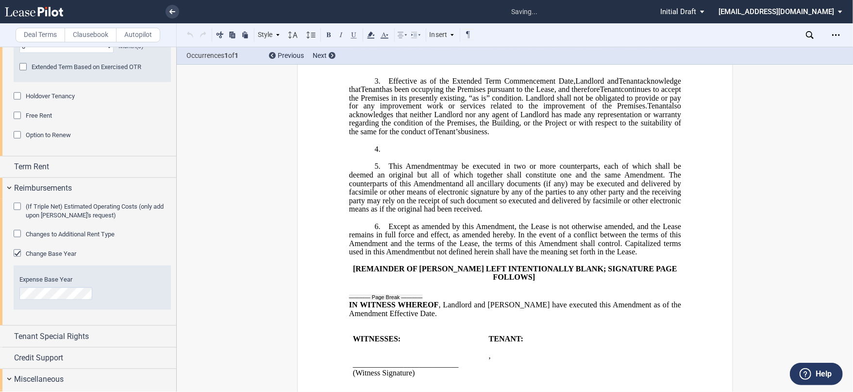
click at [384, 92] on p "3. ﻿ Effective as of the Extended Term Commencement Date, Landlord and Assignee…" at bounding box center [515, 106] width 332 height 60
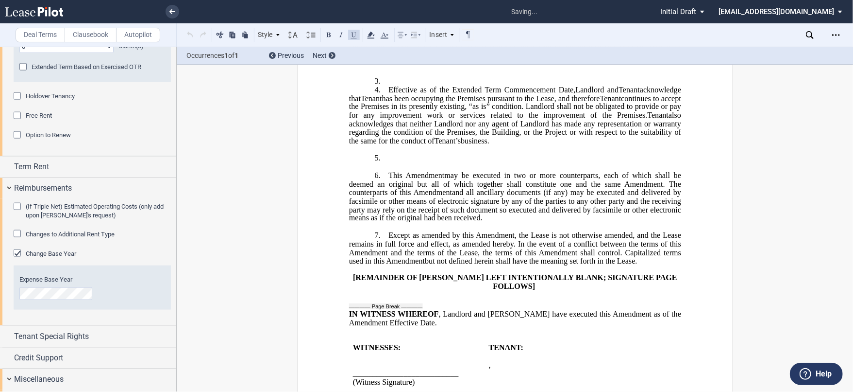
click at [389, 85] on p "3. ﻿" at bounding box center [515, 80] width 332 height 9
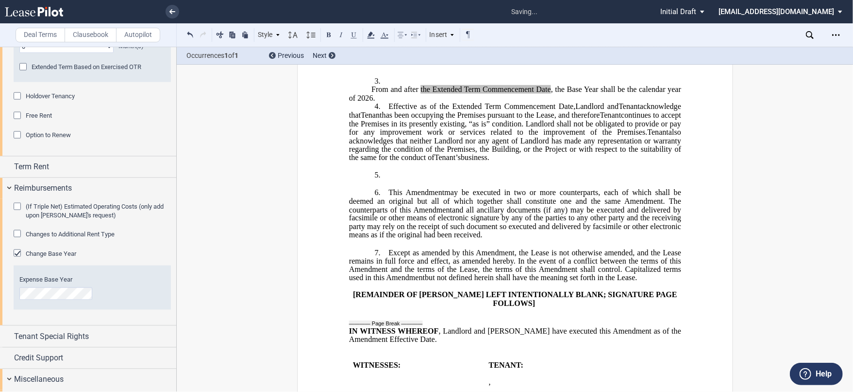
click at [370, 93] on span at bounding box center [360, 89] width 22 height 5
drag, startPoint x: 371, startPoint y: 99, endPoint x: 331, endPoint y: 100, distance: 39.4
click at [331, 100] on div "!!CUSTOM_FOOTER_DISTANCE_0.1!! !!CUSTOM_FOOTER_START!! ﻿ !!CUSTOM_PAGE_NUMBER:T…" at bounding box center [515, 247] width 436 height 1146
click at [371, 93] on span "From and after" at bounding box center [394, 89] width 47 height 9
drag, startPoint x: 368, startPoint y: 100, endPoint x: 335, endPoint y: 95, distance: 32.9
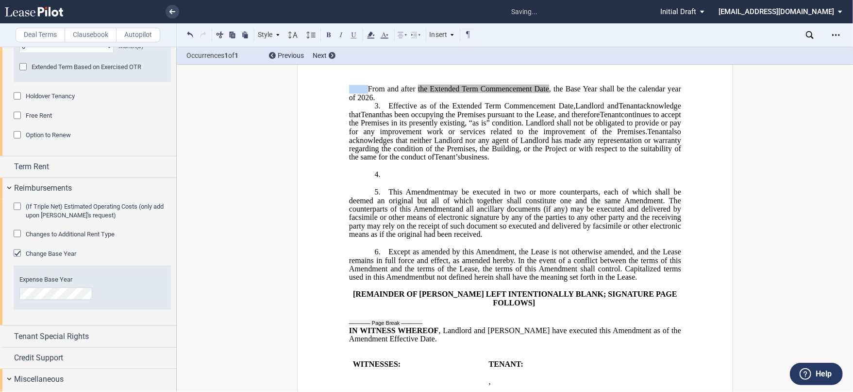
click at [335, 95] on div "!!CUSTOM_FOOTER_DISTANCE_0.1!! !!CUSTOM_FOOTER_START!! ﻿ !!CUSTOM_PAGE_NUMBER:T…" at bounding box center [515, 247] width 436 height 1146
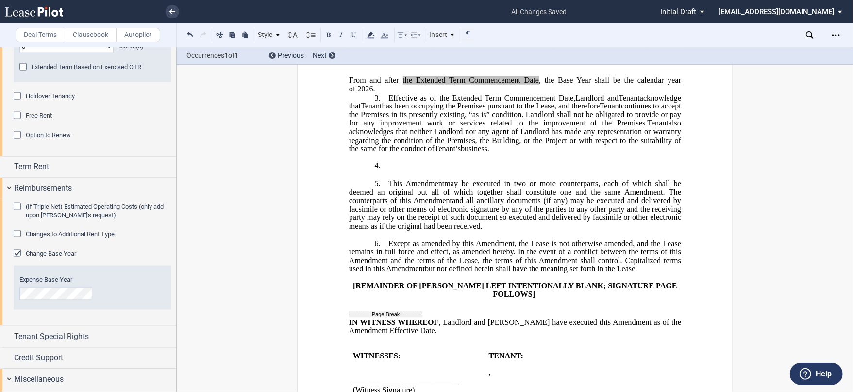
click at [654, 60] on p "On each anniversary of the Extended Term Commencement Date during the term of t…" at bounding box center [515, 51] width 332 height 17
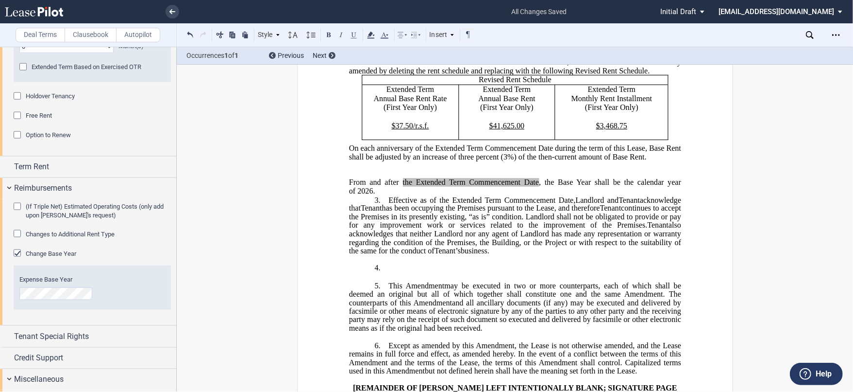
scroll to position [296, 0]
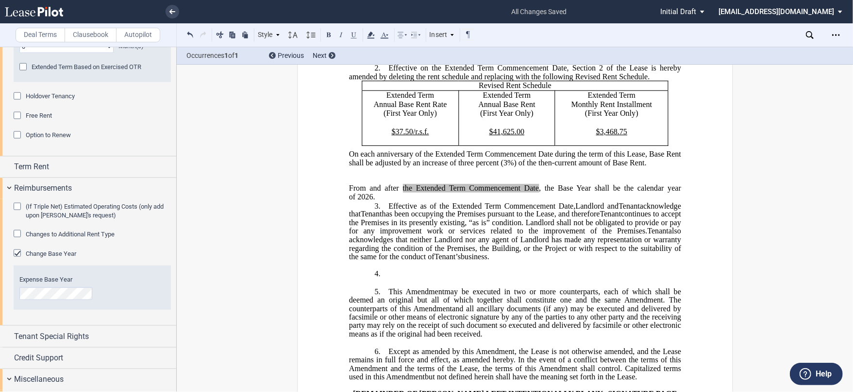
click at [341, 199] on div "!!CUSTOM_FOOTER_DISTANCE_0.1!! !!CUSTOM_FOOTER_START!! ﻿ !!CUSTOM_PAGE_NUMBER:T…" at bounding box center [515, 350] width 436 height 1138
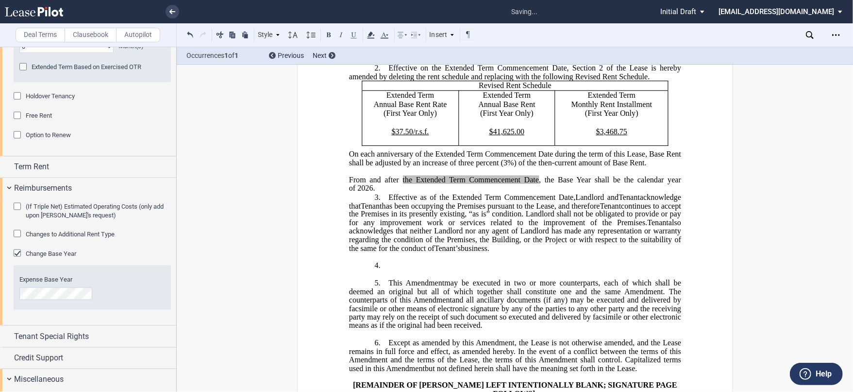
click at [344, 189] on div "!!CUSTOM_FOOTER_DISTANCE_0.1!! !!CUSTOM_FOOTER_START!! ﻿ !!CUSTOM_PAGE_NUMBER:T…" at bounding box center [515, 345] width 436 height 1129
click at [273, 34] on div "Style" at bounding box center [268, 35] width 25 height 13
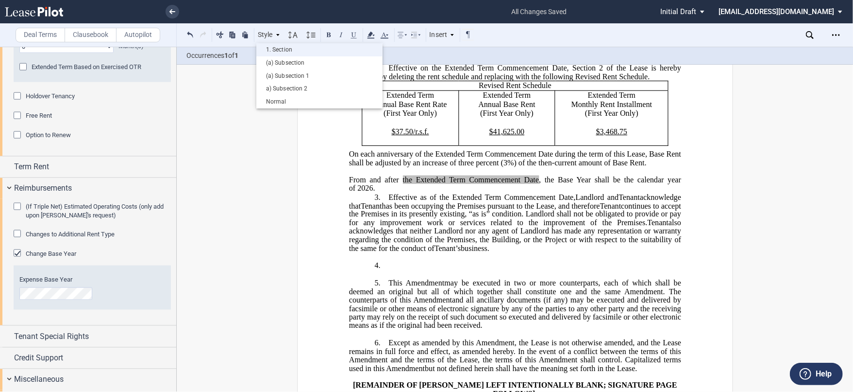
click at [277, 47] on div "1. Section" at bounding box center [319, 50] width 117 height 8
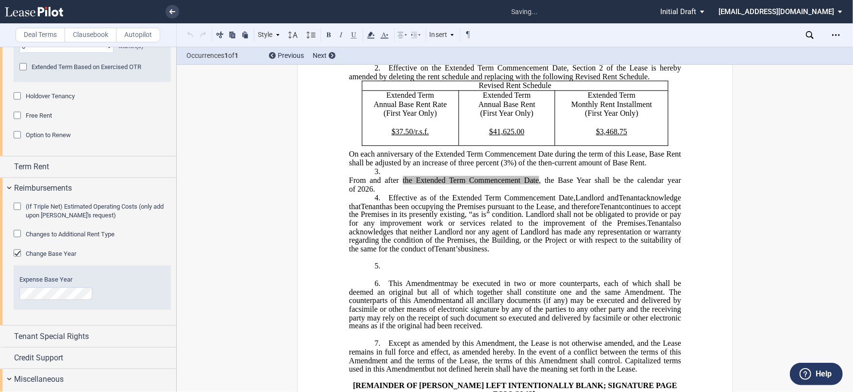
click at [648, 168] on p "On each anniversary of the Extended Term Commencement Date during the term of t…" at bounding box center [515, 159] width 332 height 17
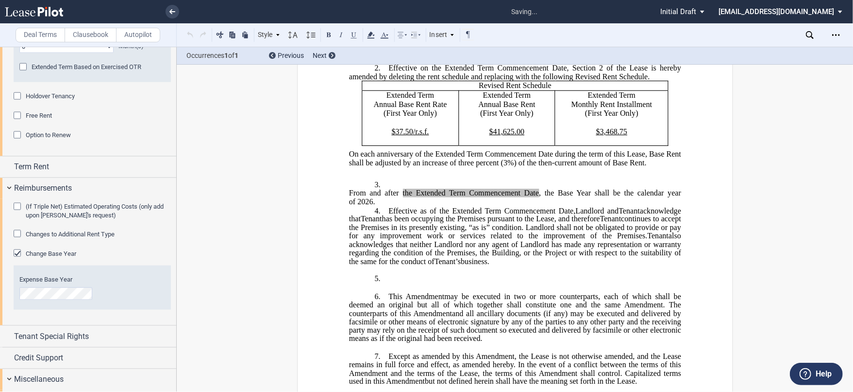
click at [396, 284] on p "5. ﻿ ﻿ ﻿" at bounding box center [515, 278] width 332 height 9
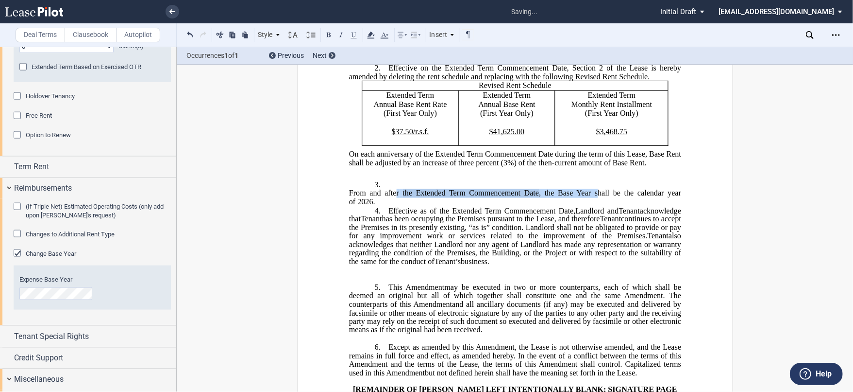
drag, startPoint x: 392, startPoint y: 204, endPoint x: 597, endPoint y: 203, distance: 204.0
click at [596, 205] on span "From and after the Extended Term Commencement Date , the Base Year shall be the…" at bounding box center [516, 196] width 334 height 17
click at [375, 34] on use at bounding box center [370, 35] width 7 height 7
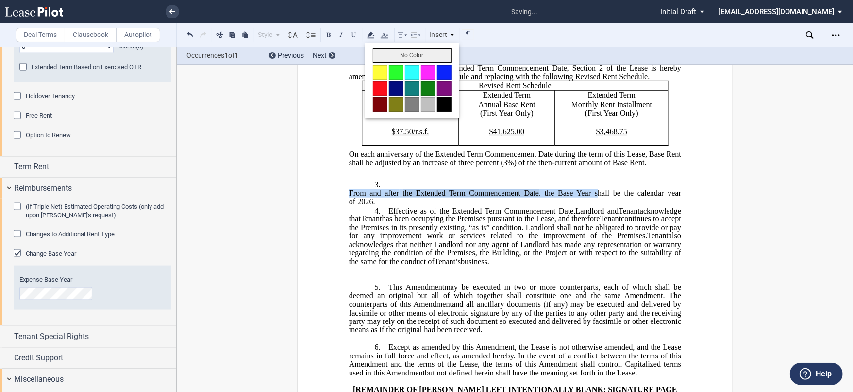
click at [392, 52] on button "No Color" at bounding box center [412, 55] width 79 height 15
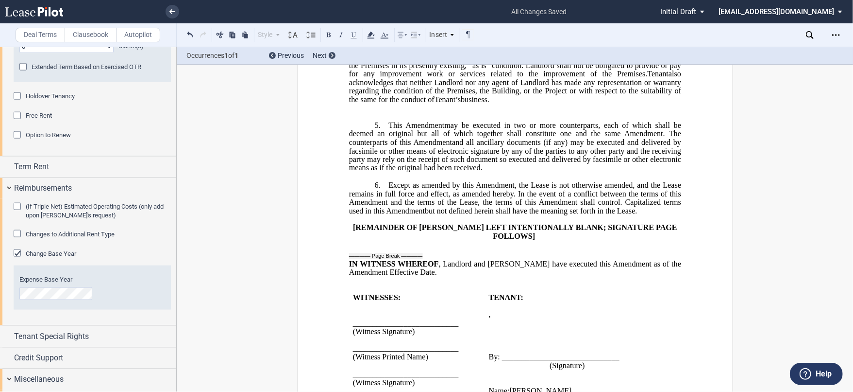
scroll to position [188, 0]
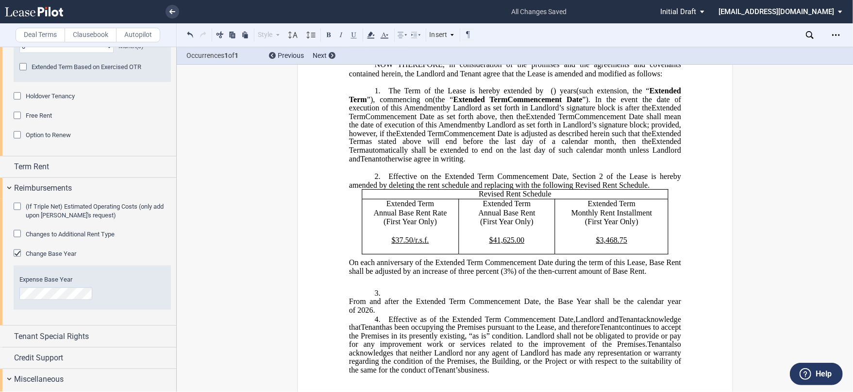
click at [498, 331] on span "has been occupying the Premises pursuant to the Lease, and therefore" at bounding box center [491, 327] width 218 height 9
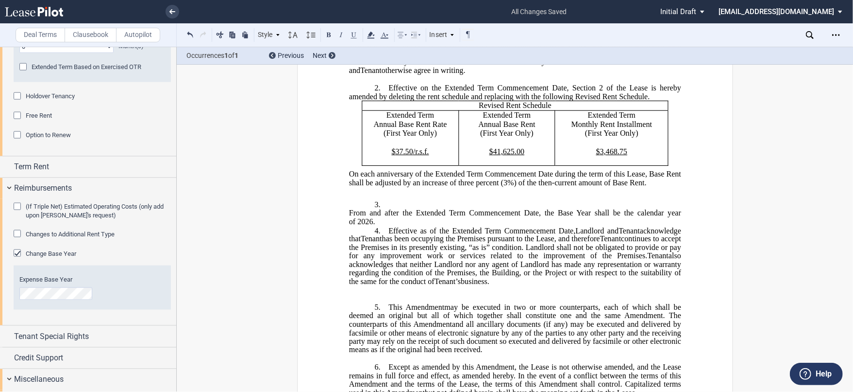
scroll to position [386, 0]
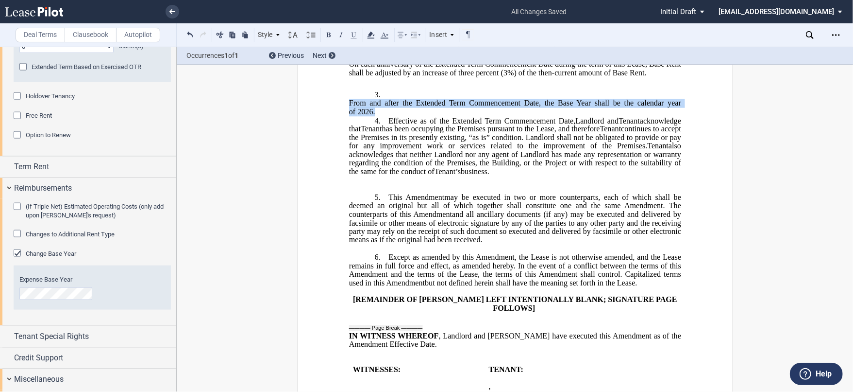
drag, startPoint x: 376, startPoint y: 121, endPoint x: 345, endPoint y: 113, distance: 31.7
click at [345, 113] on div "!!CUSTOM_FOOTER_DISTANCE_0.1!! !!CUSTOM_FOOTER_START!! ﻿ !!CUSTOM_PAGE_NUMBER:T…" at bounding box center [515, 258] width 436 height 1133
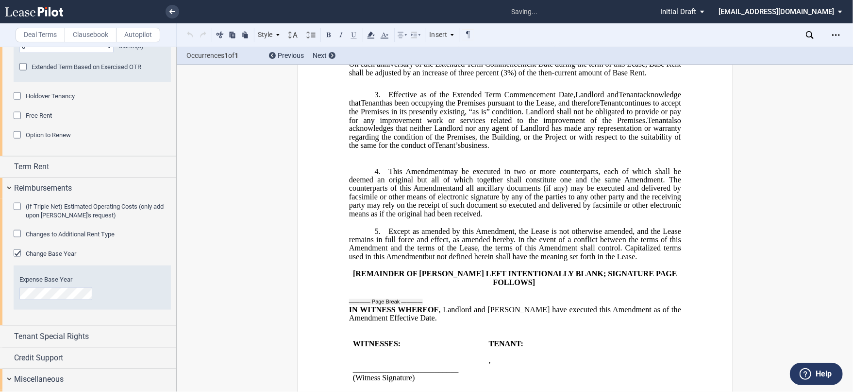
click at [508, 158] on p at bounding box center [515, 154] width 332 height 8
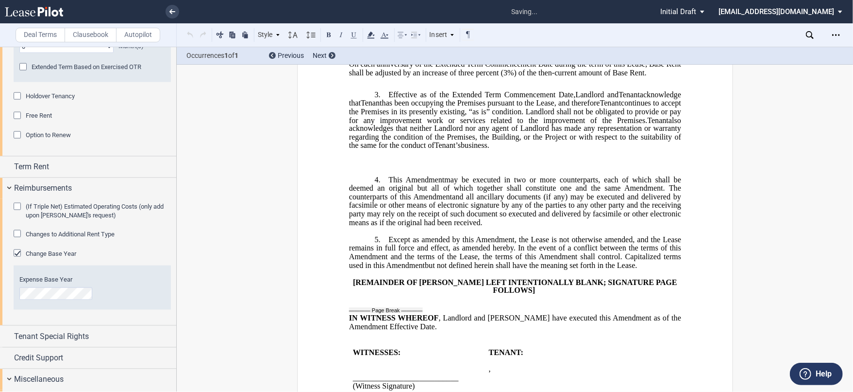
click at [498, 150] on p "3. ﻿ Effective as of the Extended Term Commencement Date, Landlord and Assignee…" at bounding box center [515, 120] width 332 height 60
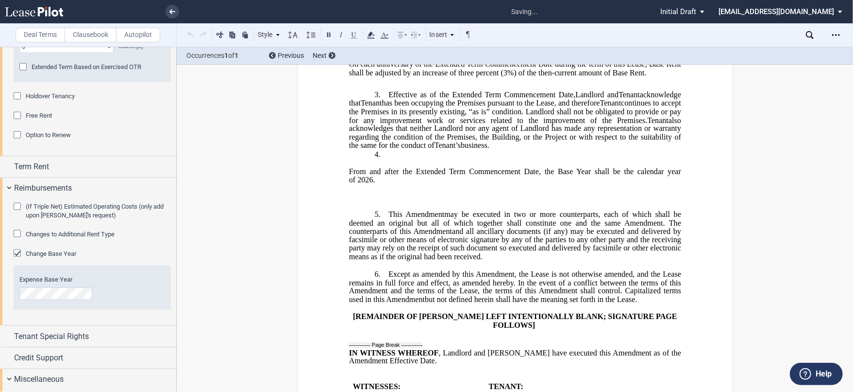
click at [363, 167] on span at bounding box center [358, 163] width 18 height 5
drag, startPoint x: 370, startPoint y: 174, endPoint x: 332, endPoint y: 173, distance: 37.9
click at [333, 173] on div "!!CUSTOM_FOOTER_DISTANCE_0.1!! !!CUSTOM_FOOTER_START!! ﻿ !!CUSTOM_PAGE_NUMBER:T…" at bounding box center [515, 267] width 436 height 1150
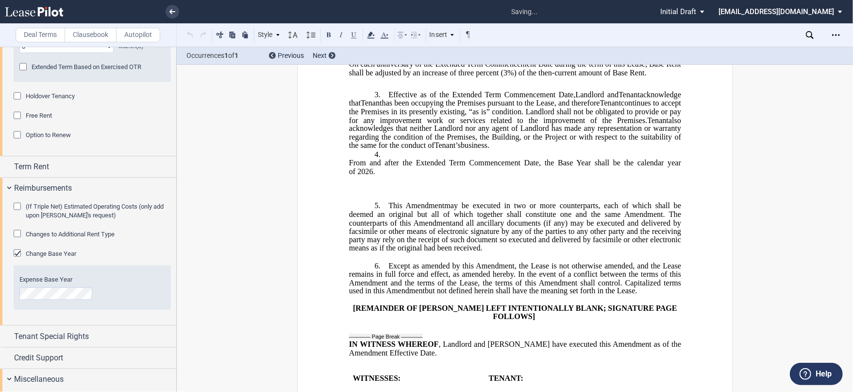
click at [500, 150] on p "3. ﻿ Effective as of the Extended Term Commencement Date, Landlord and Assignee…" at bounding box center [515, 120] width 332 height 60
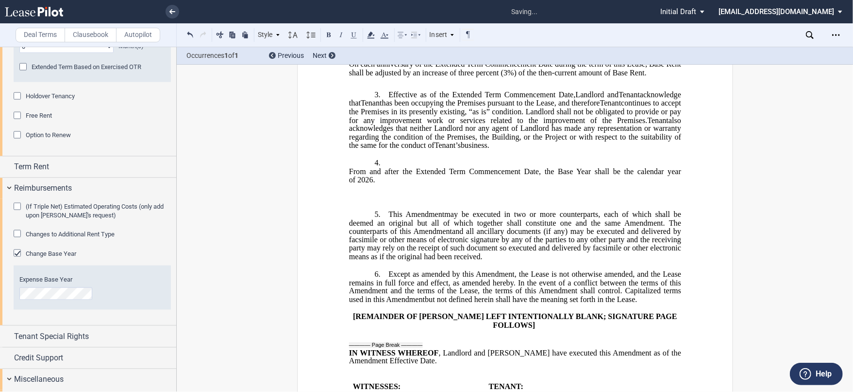
click at [407, 201] on p "﻿" at bounding box center [515, 197] width 332 height 8
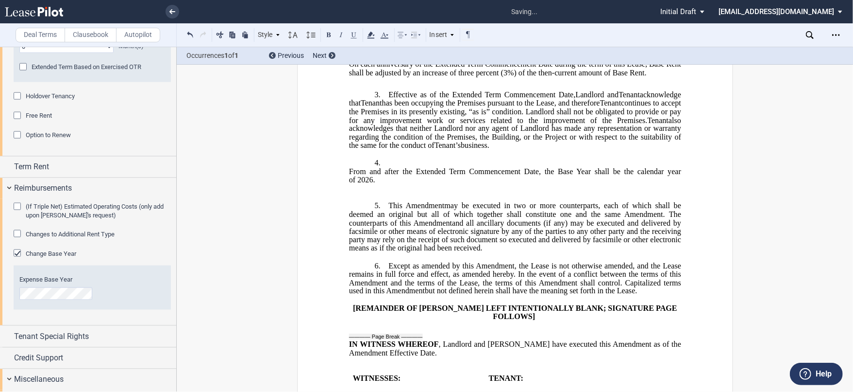
click at [388, 201] on p "﻿" at bounding box center [515, 197] width 332 height 8
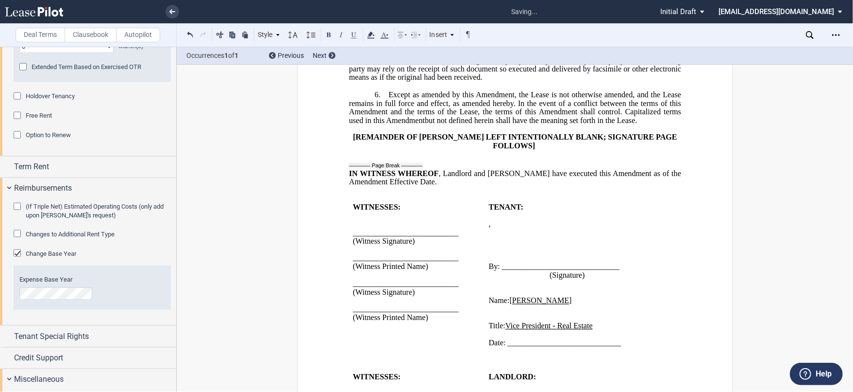
scroll to position [441, 0]
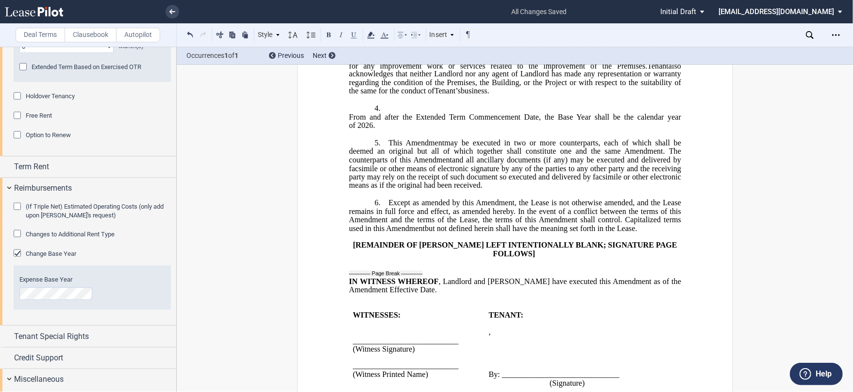
click at [426, 120] on p "4. ​ From and after the Extended Term Commencement Date , the Base Year shall b…" at bounding box center [515, 117] width 332 height 26
click at [382, 153] on p "5. ﻿ This ﻿ ﻿ First Amendment Assignment may be executed in two or more counter…" at bounding box center [515, 163] width 332 height 51
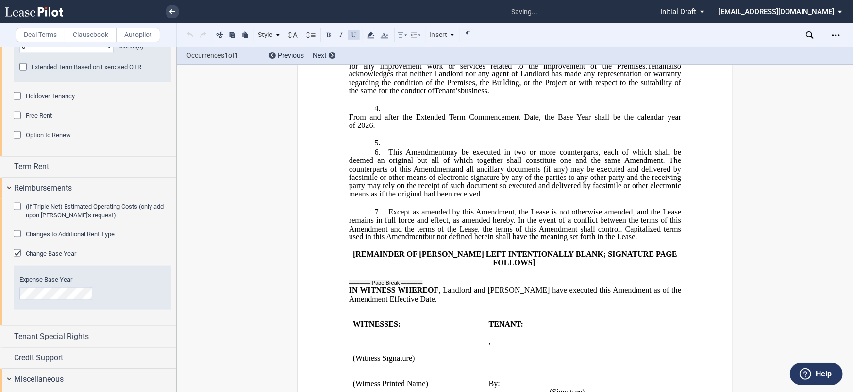
click at [392, 148] on p "5. ﻿" at bounding box center [515, 142] width 332 height 9
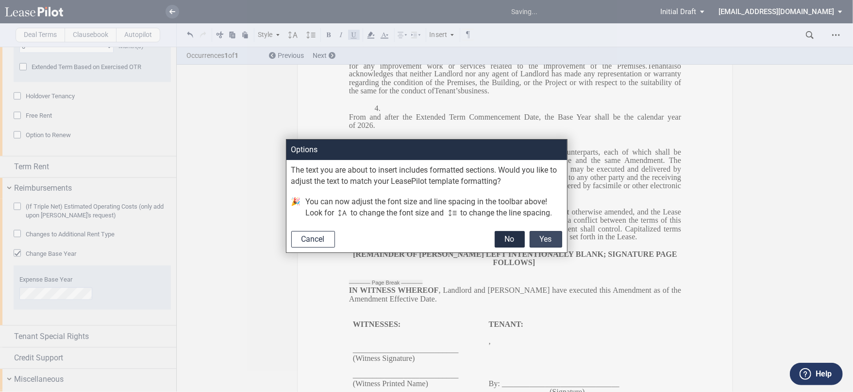
click at [538, 235] on button "Yes" at bounding box center [546, 239] width 33 height 17
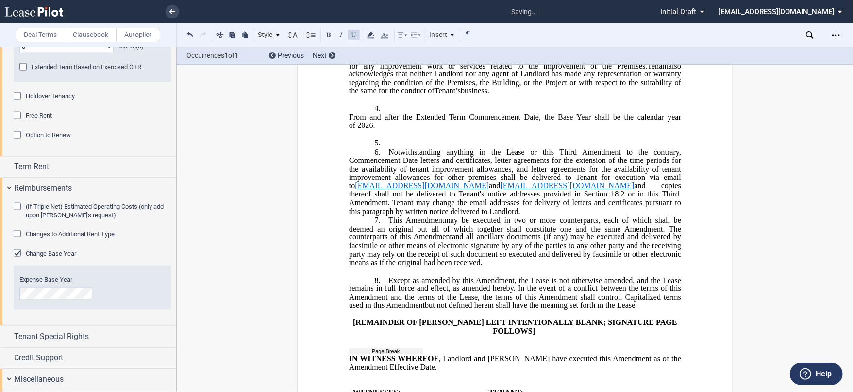
click at [397, 138] on p at bounding box center [515, 134] width 332 height 8
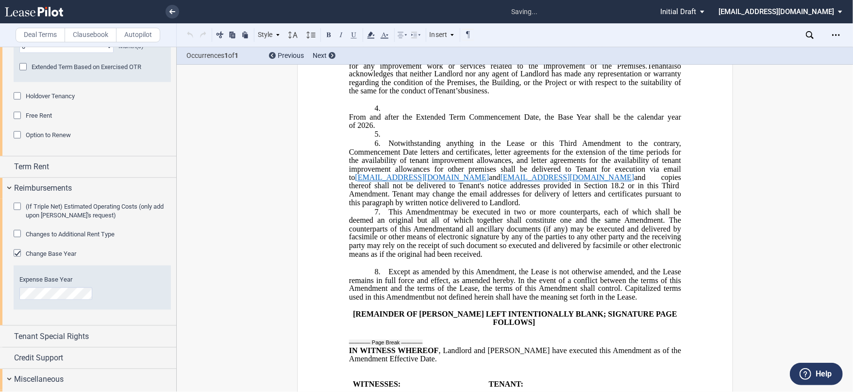
click at [397, 139] on p "5. ﻿" at bounding box center [515, 134] width 332 height 9
drag, startPoint x: 558, startPoint y: 151, endPoint x: 575, endPoint y: 152, distance: 16.5
click at [575, 152] on span "Notwithstanding anything in the Lease or this Third Amendment to the contrary, …" at bounding box center [516, 159] width 334 height 42
drag, startPoint x: 562, startPoint y: 195, endPoint x: 540, endPoint y: 194, distance: 21.9
click at [540, 194] on span "Notwithstanding anything in the Lease or this Second Amendment to the contrary,…" at bounding box center [516, 172] width 334 height 68
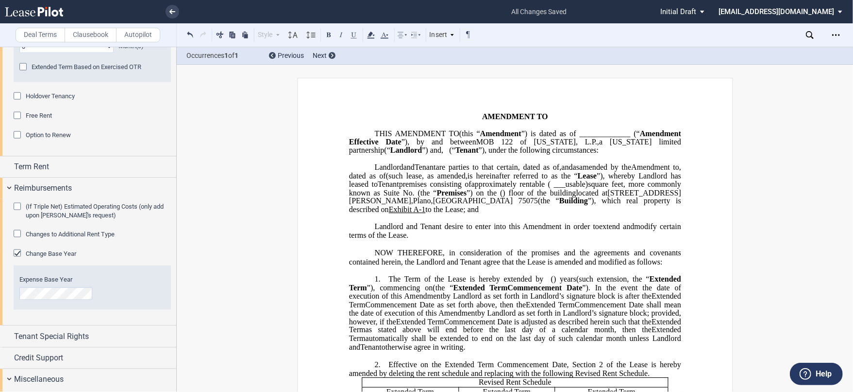
scroll to position [270, 0]
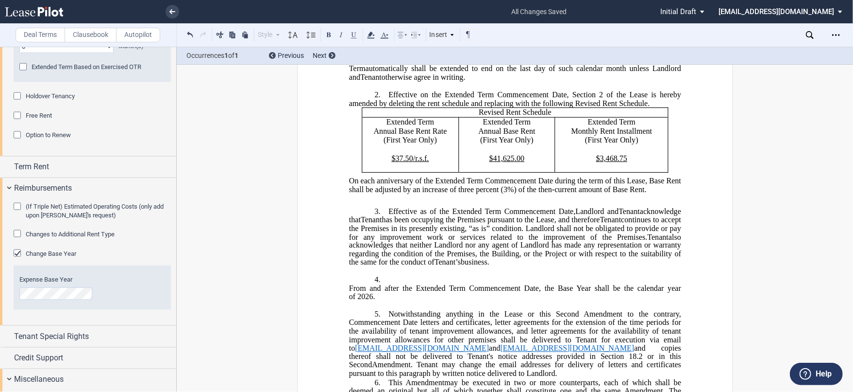
click at [554, 193] on span "On each anniversary of the Extended Term Commencement Date during the term of t…" at bounding box center [516, 184] width 334 height 17
click at [551, 206] on p "﻿" at bounding box center [515, 202] width 332 height 8
click at [838, 34] on icon "Open Lease options menu" at bounding box center [837, 35] width 8 height 8
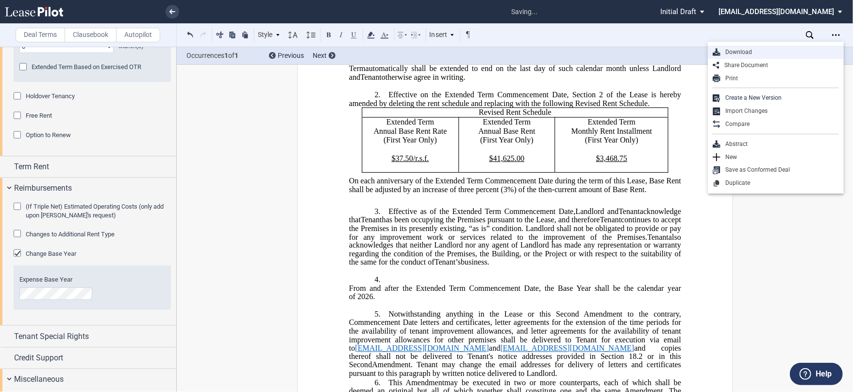
click at [754, 52] on div "Download" at bounding box center [780, 52] width 119 height 8
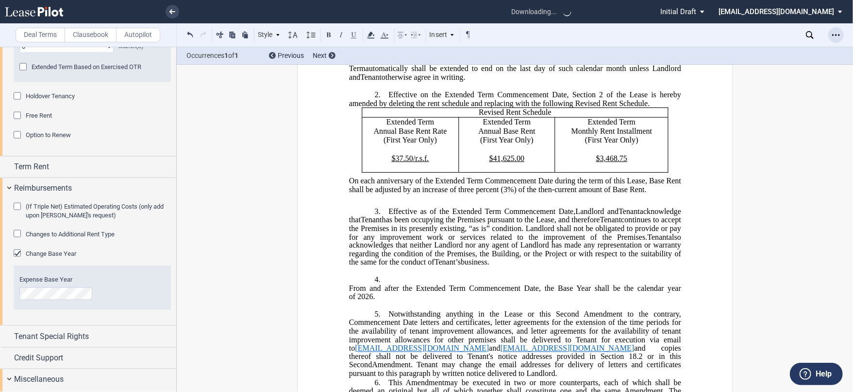
click at [830, 36] on div "Open Lease options menu" at bounding box center [837, 35] width 16 height 16
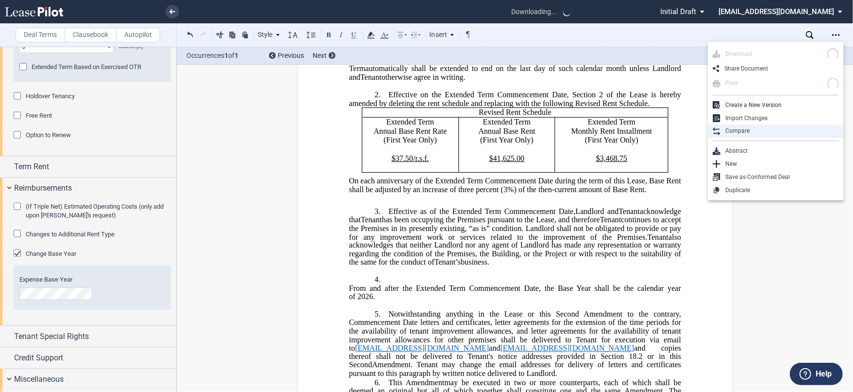
click at [751, 132] on div "Compare" at bounding box center [780, 131] width 119 height 8
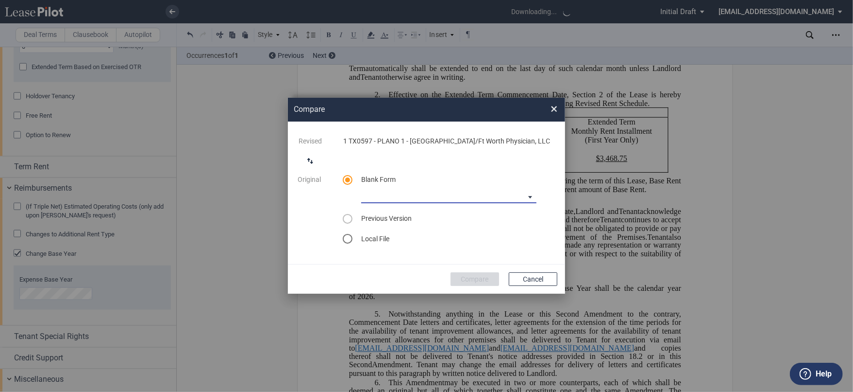
click at [473, 198] on md-select "Medical Office Amendment Blank Form Medical Office Assignment Blank Form" at bounding box center [448, 195] width 175 height 15
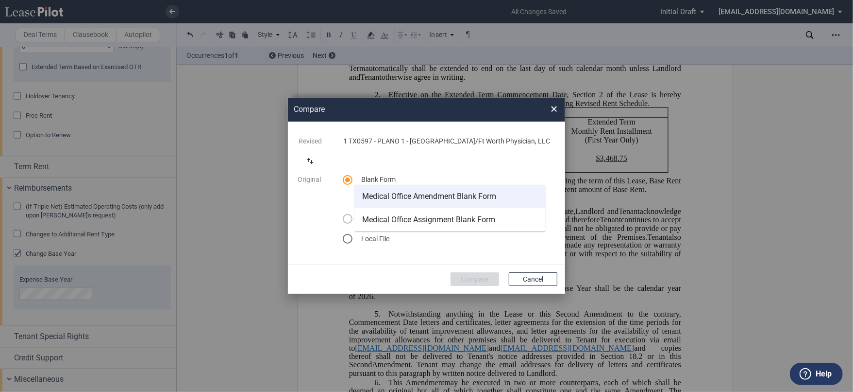
click at [471, 201] on div "Medical Office Amendment Blank Form" at bounding box center [429, 196] width 134 height 11
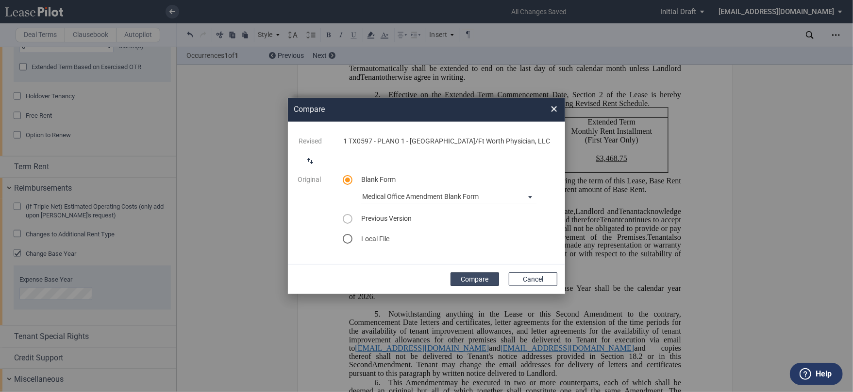
click at [475, 282] on button "Compare" at bounding box center [475, 279] width 49 height 14
